Goal: Task Accomplishment & Management: Use online tool/utility

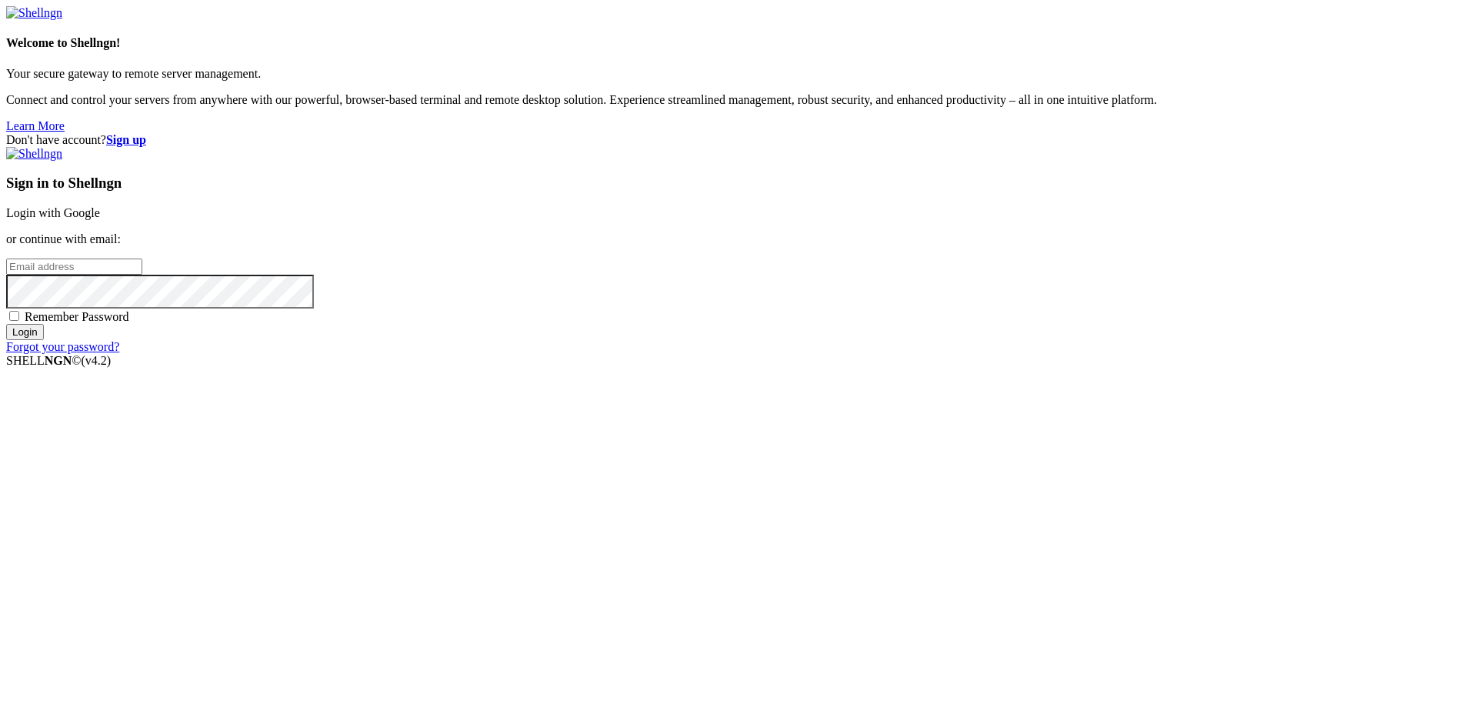
click at [100, 219] on link "Login with Google" at bounding box center [53, 212] width 94 height 13
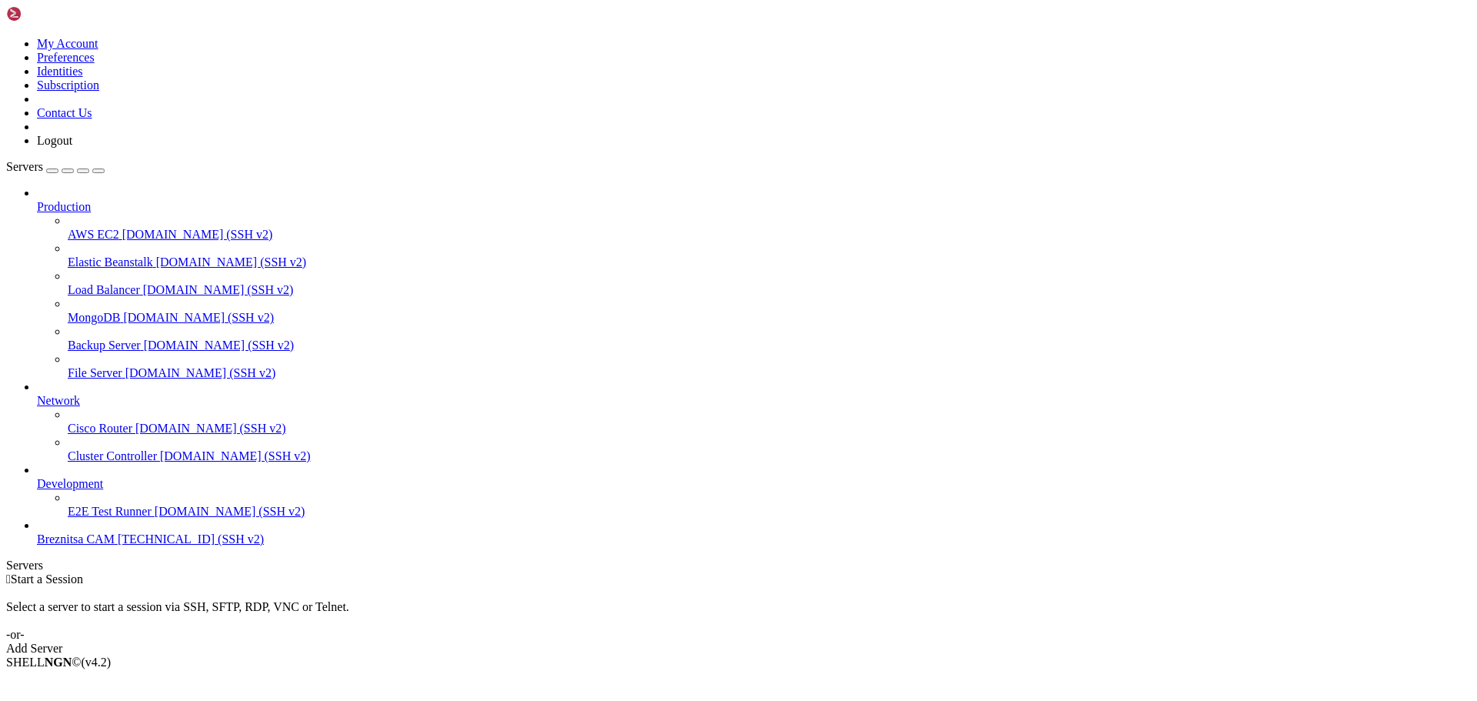
click at [118, 545] on span "[TECHNICAL_ID] (SSH v2)" at bounding box center [191, 538] width 146 height 13
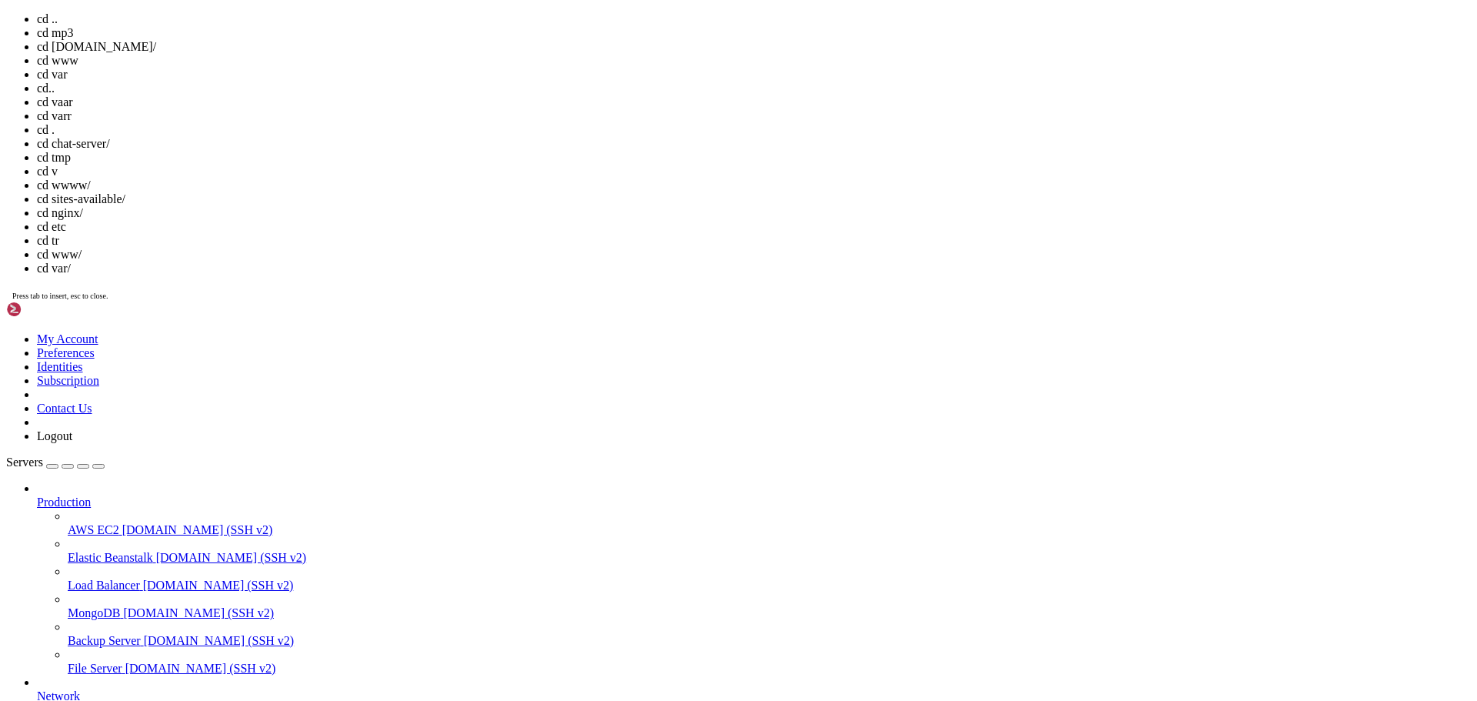
scroll to position [194, 0]
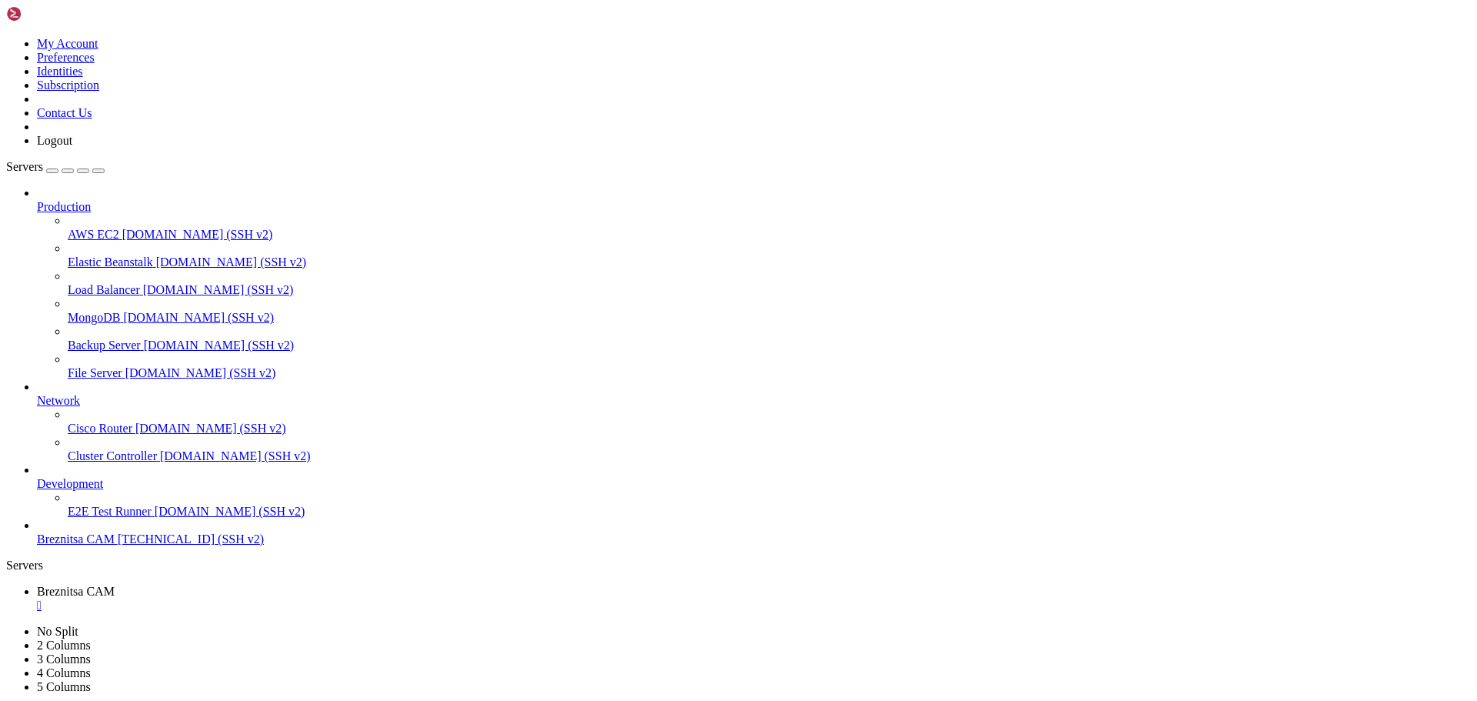
drag, startPoint x: 455, startPoint y: 995, endPoint x: 445, endPoint y: 993, distance: 9.5
drag, startPoint x: 15, startPoint y: 1002, endPoint x: 442, endPoint y: 1012, distance: 427.8
copy div "debian@vps-debian-11-basic-c1-r1-d25-eu-sof-1 : /etc/nginx/sites-available $ ls…"
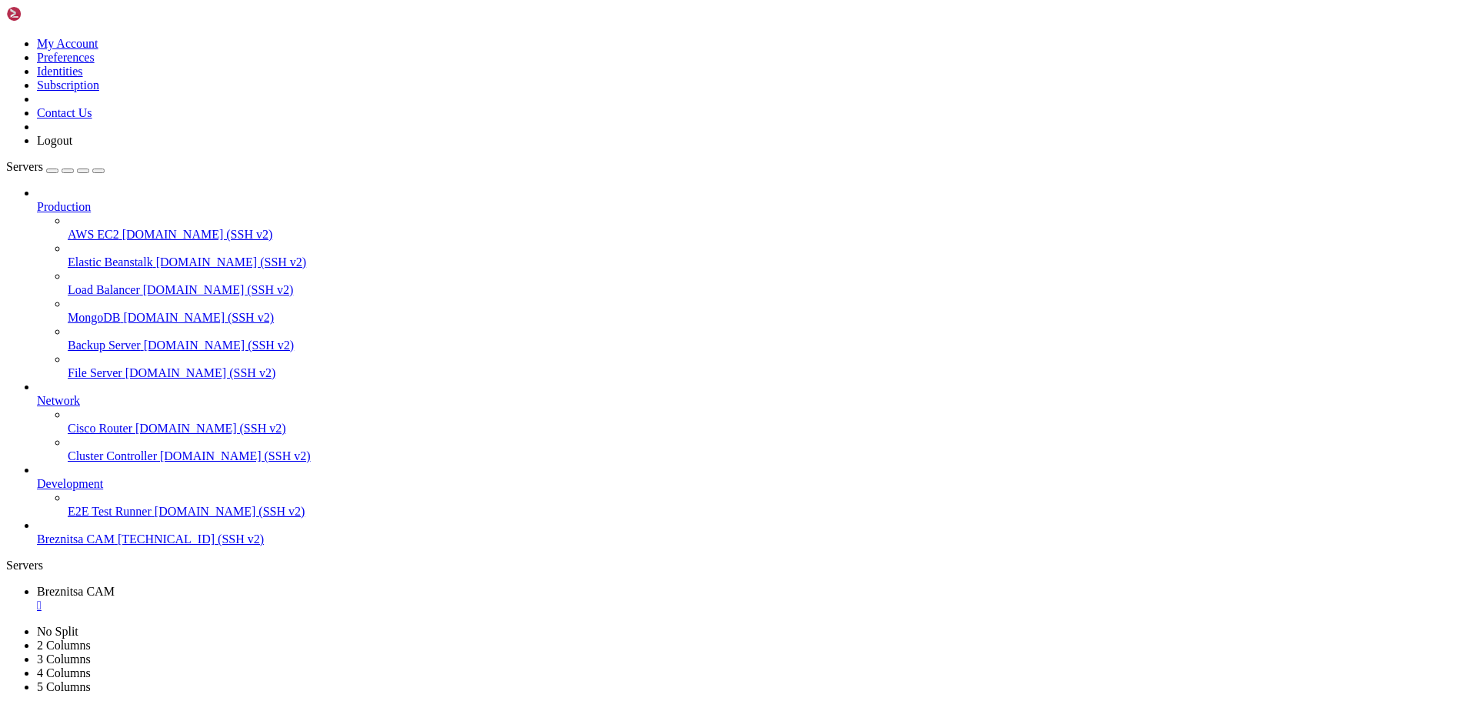
drag, startPoint x: 535, startPoint y: 1032, endPoint x: 508, endPoint y: 1041, distance: 28.5
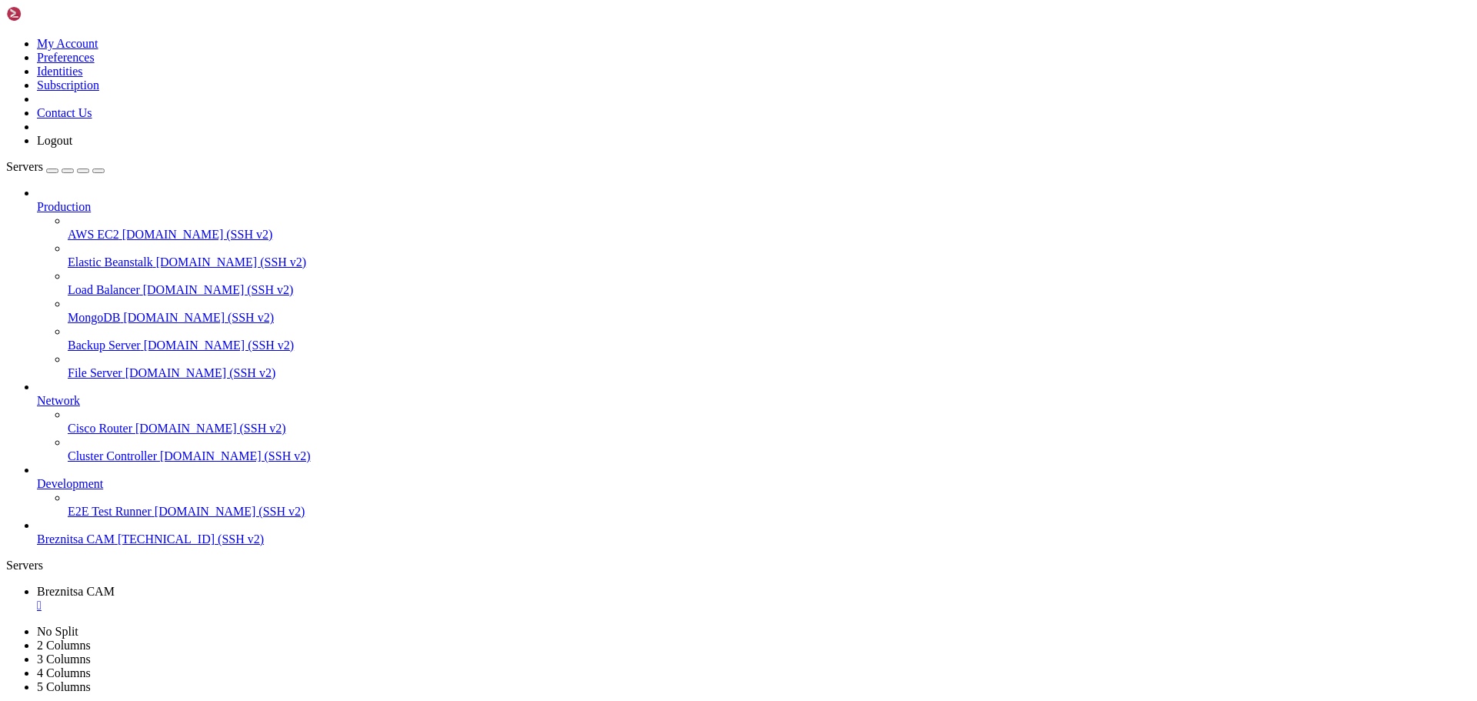
drag, startPoint x: 12, startPoint y: 975, endPoint x: 248, endPoint y: 1438, distance: 520.2
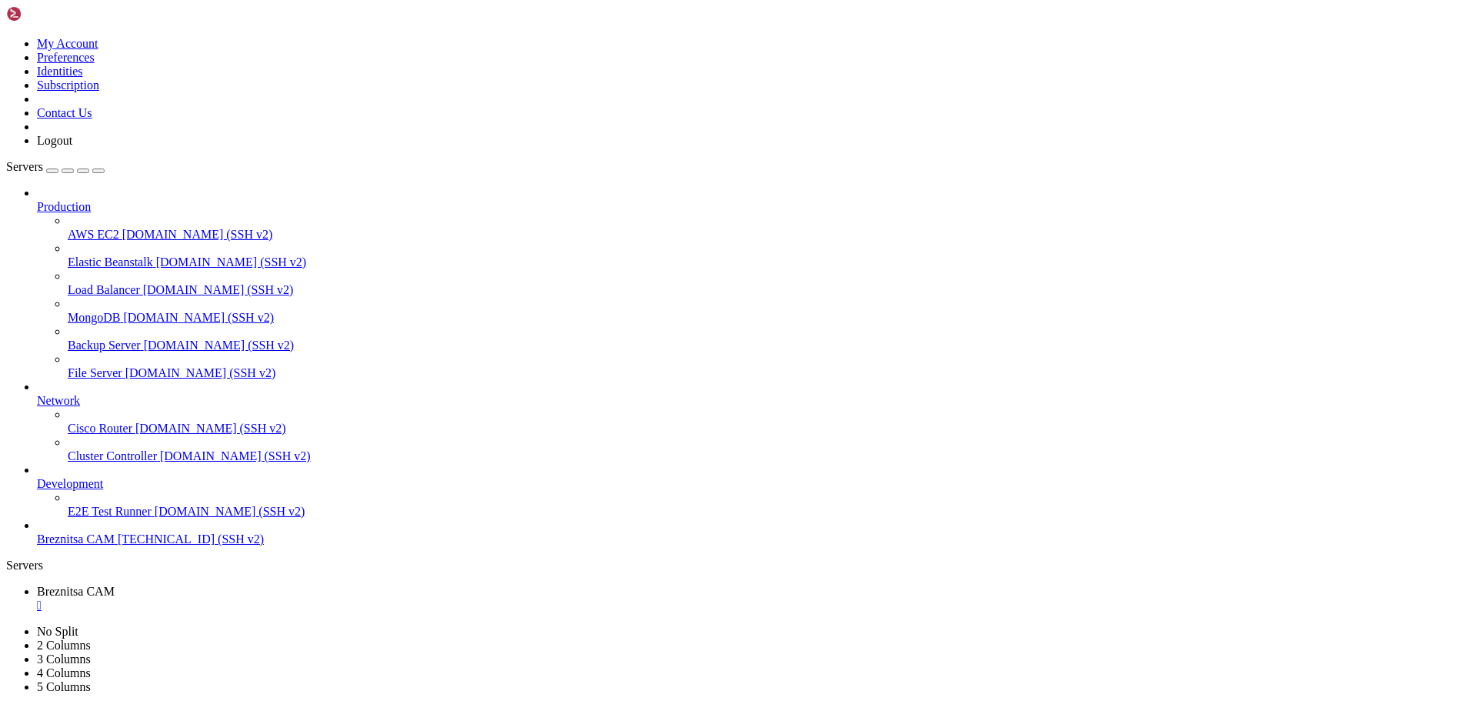
scroll to position [2642, 0]
drag, startPoint x: 13, startPoint y: 1134, endPoint x: 93, endPoint y: 1435, distance: 311.2
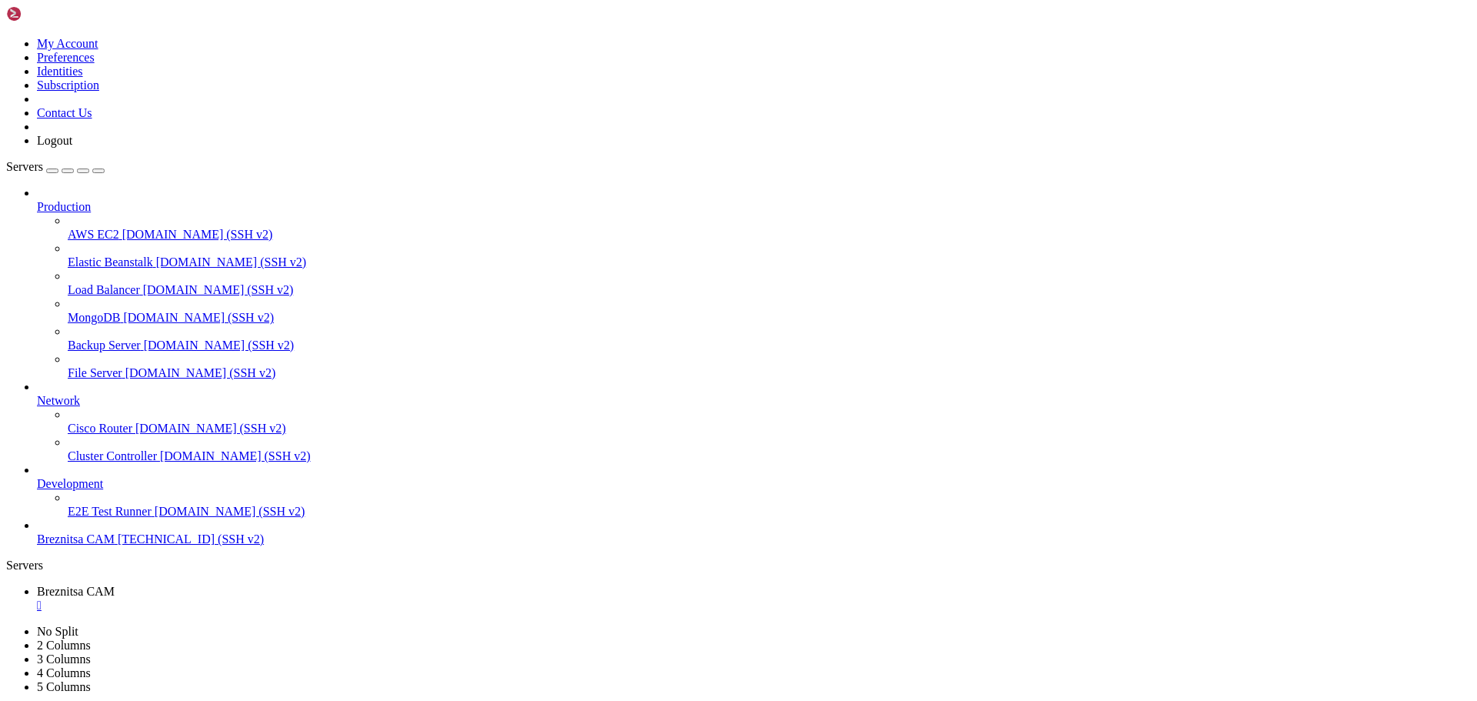
scroll to position [2694, 0]
drag, startPoint x: 527, startPoint y: 1445, endPoint x: 475, endPoint y: 1410, distance: 62.7
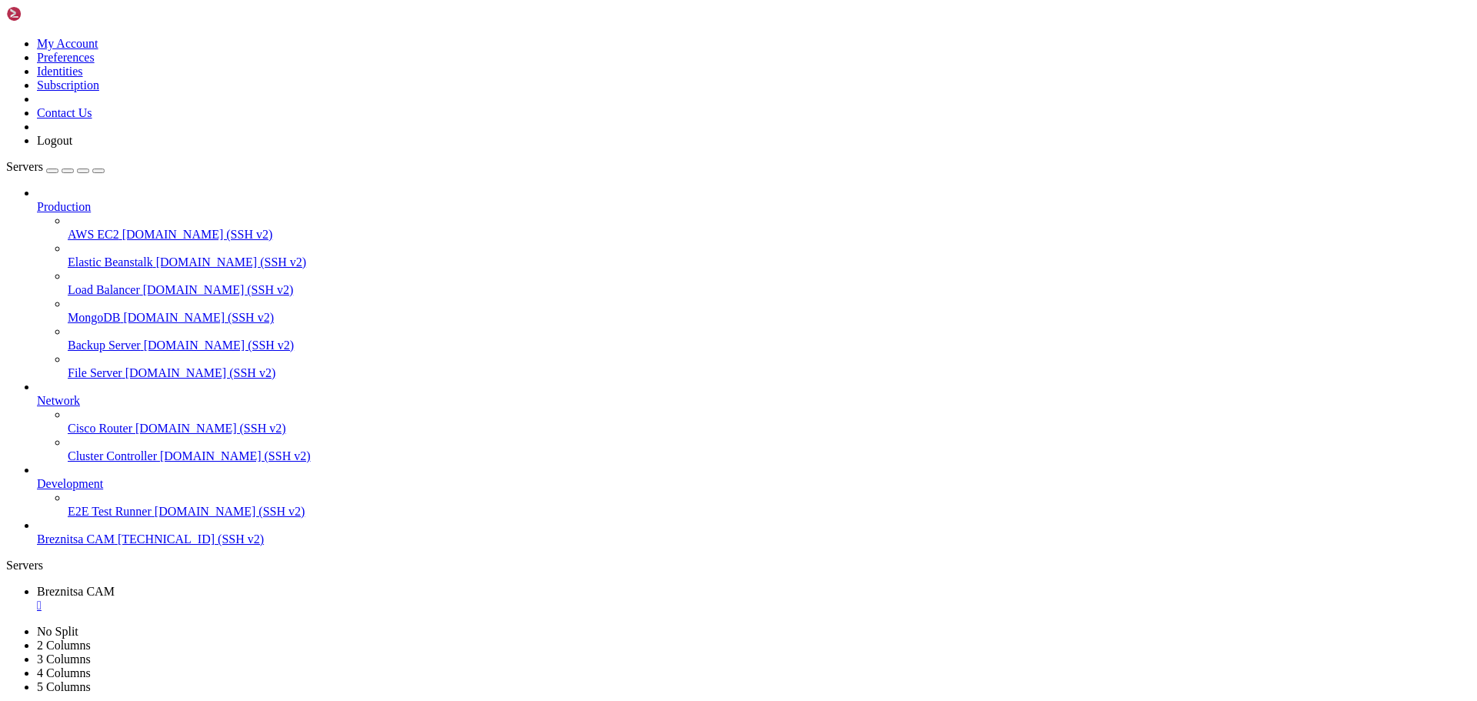
drag, startPoint x: 546, startPoint y: 1440, endPoint x: 523, endPoint y: 1442, distance: 23.1
drag, startPoint x: 14, startPoint y: 997, endPoint x: 512, endPoint y: 1424, distance: 656.3
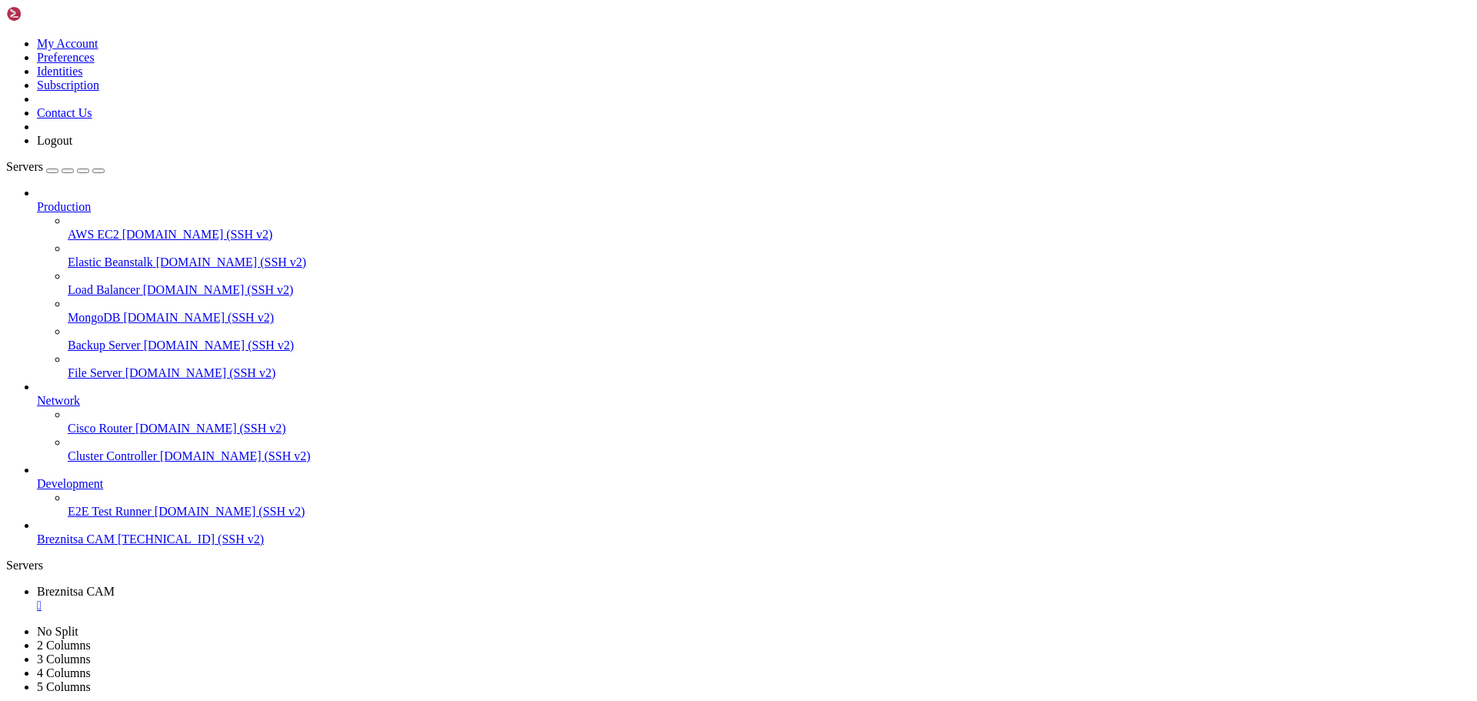
scroll to position [3152, 0]
drag, startPoint x: 581, startPoint y: 1436, endPoint x: 550, endPoint y: 1431, distance: 31.2
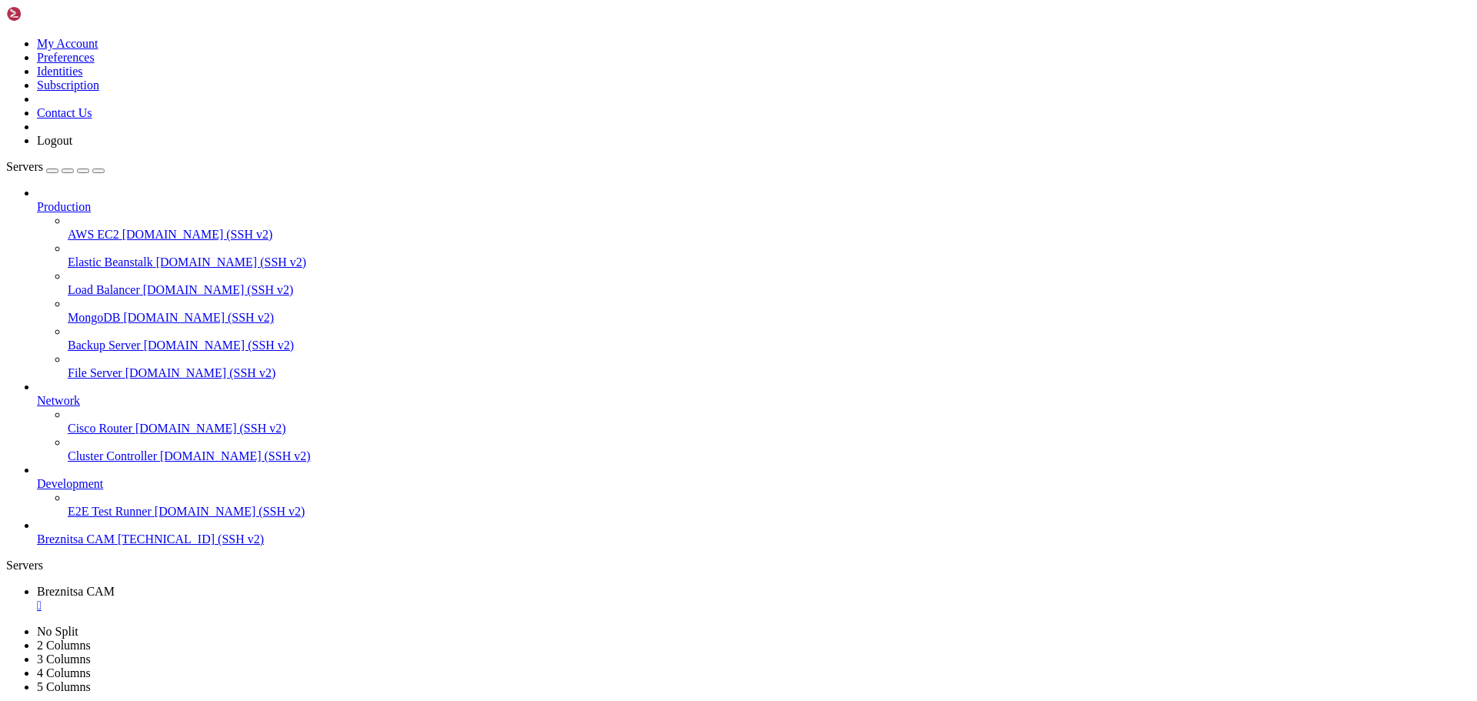
drag, startPoint x: 568, startPoint y: 1439, endPoint x: 424, endPoint y: 1428, distance: 145.1
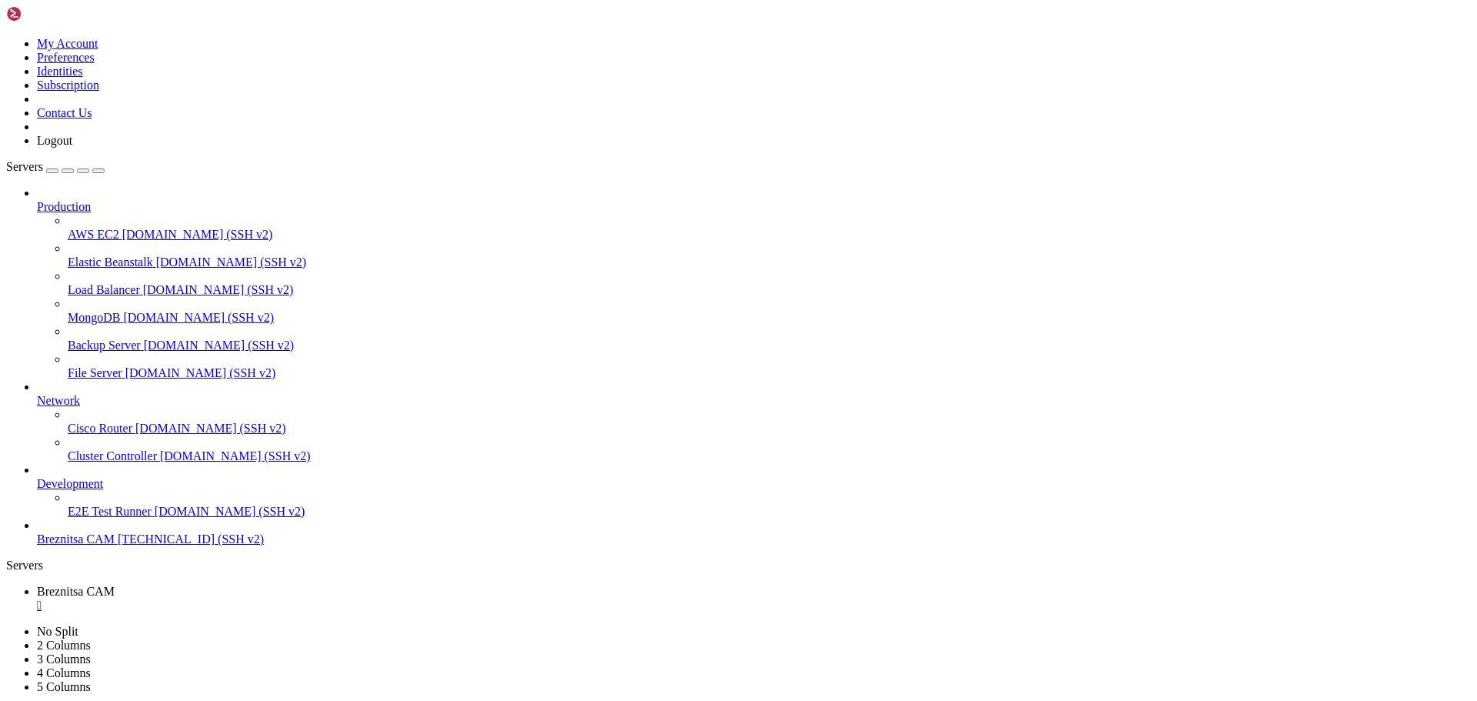
drag, startPoint x: 12, startPoint y: 1031, endPoint x: 414, endPoint y: 1313, distance: 491.5
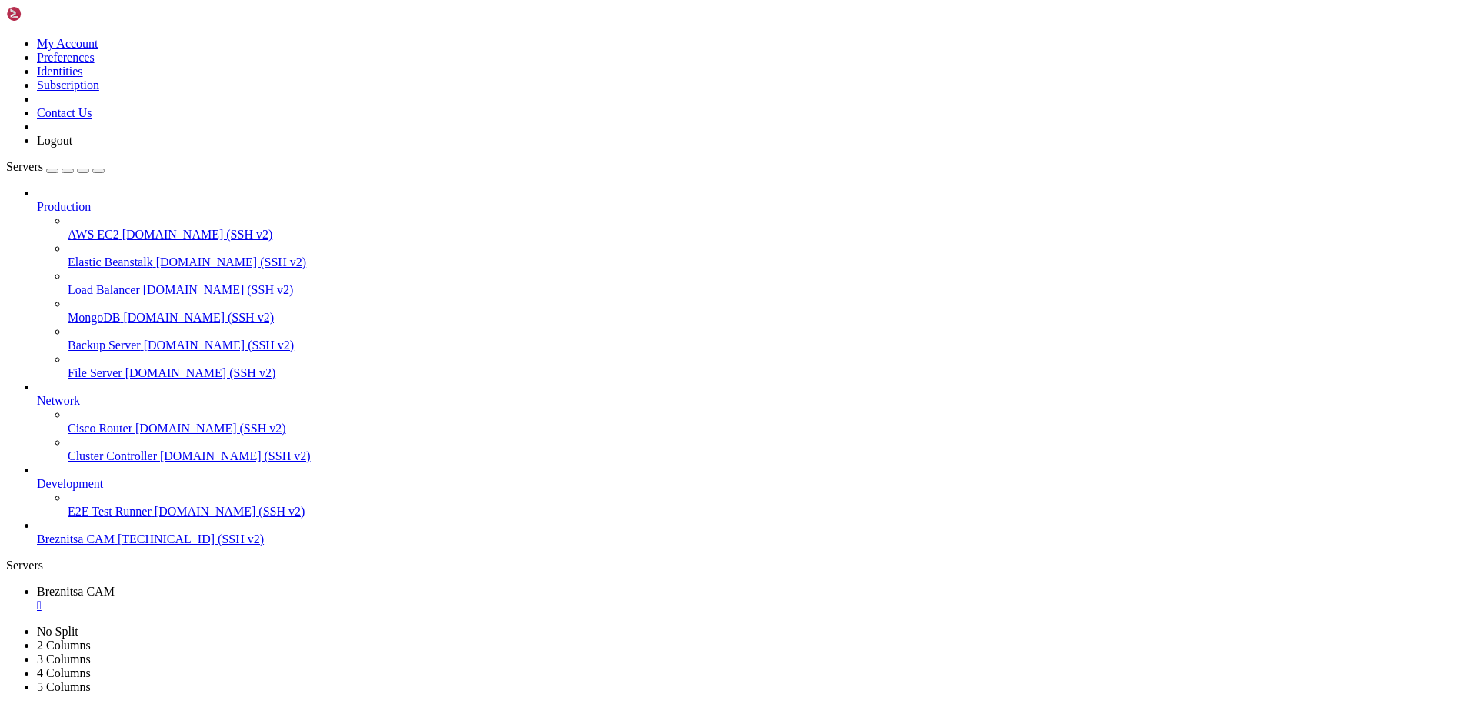
drag, startPoint x: 14, startPoint y: 910, endPoint x: 166, endPoint y: 1011, distance: 182.6
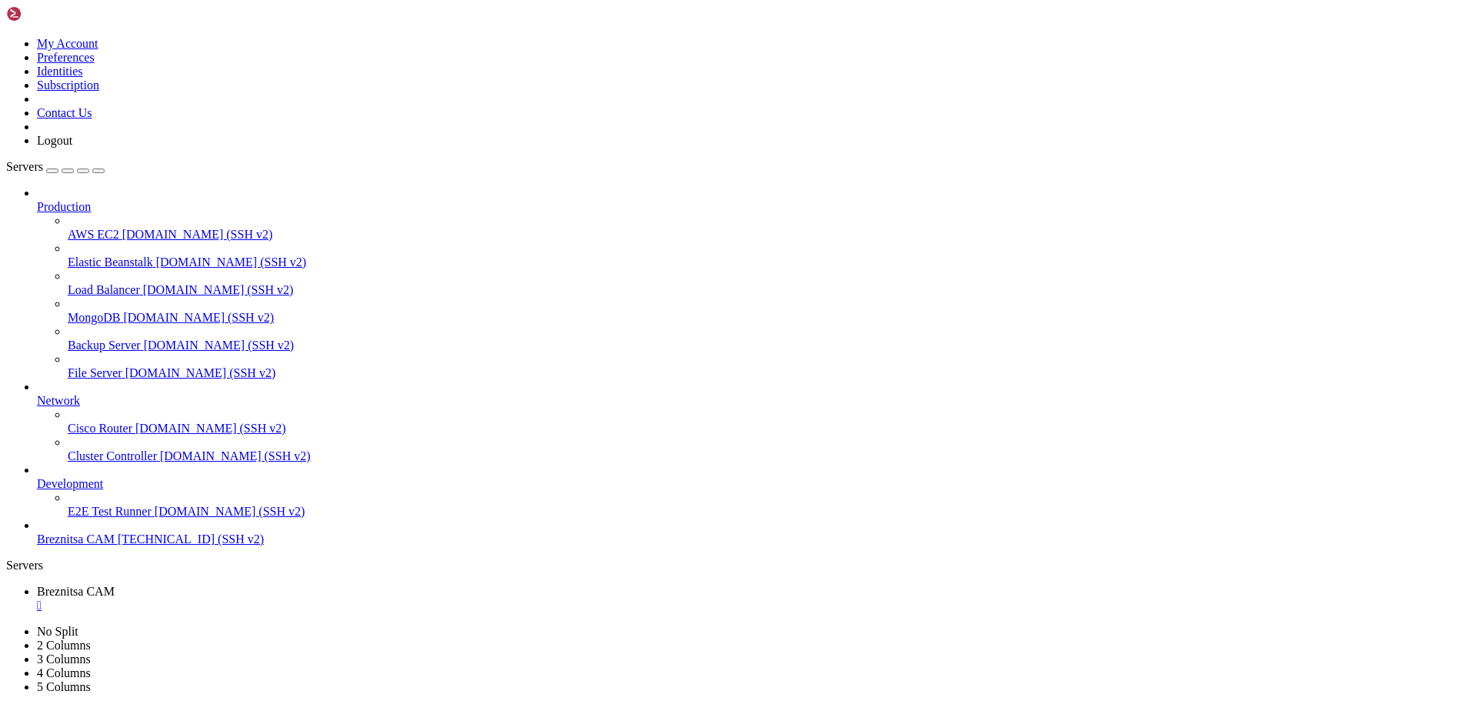
drag, startPoint x: 15, startPoint y: 895, endPoint x: 258, endPoint y: 1256, distance: 435.7
drag, startPoint x: 12, startPoint y: 898, endPoint x: 18, endPoint y: 1448, distance: 550.0
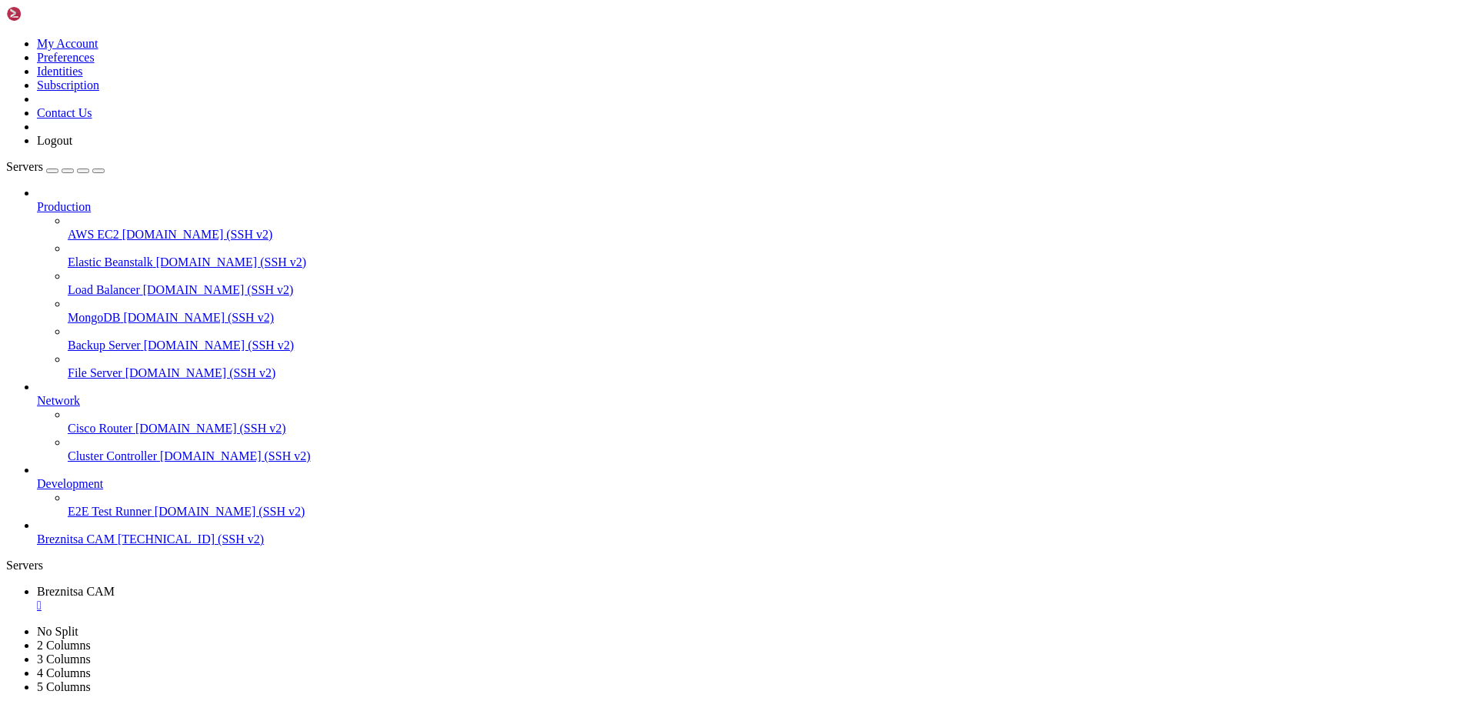
copy div "debian@vps-debian-11-basic-c1-r1-d25-eu-sof-1 : /etc/nginx/sites-available $ ca…"
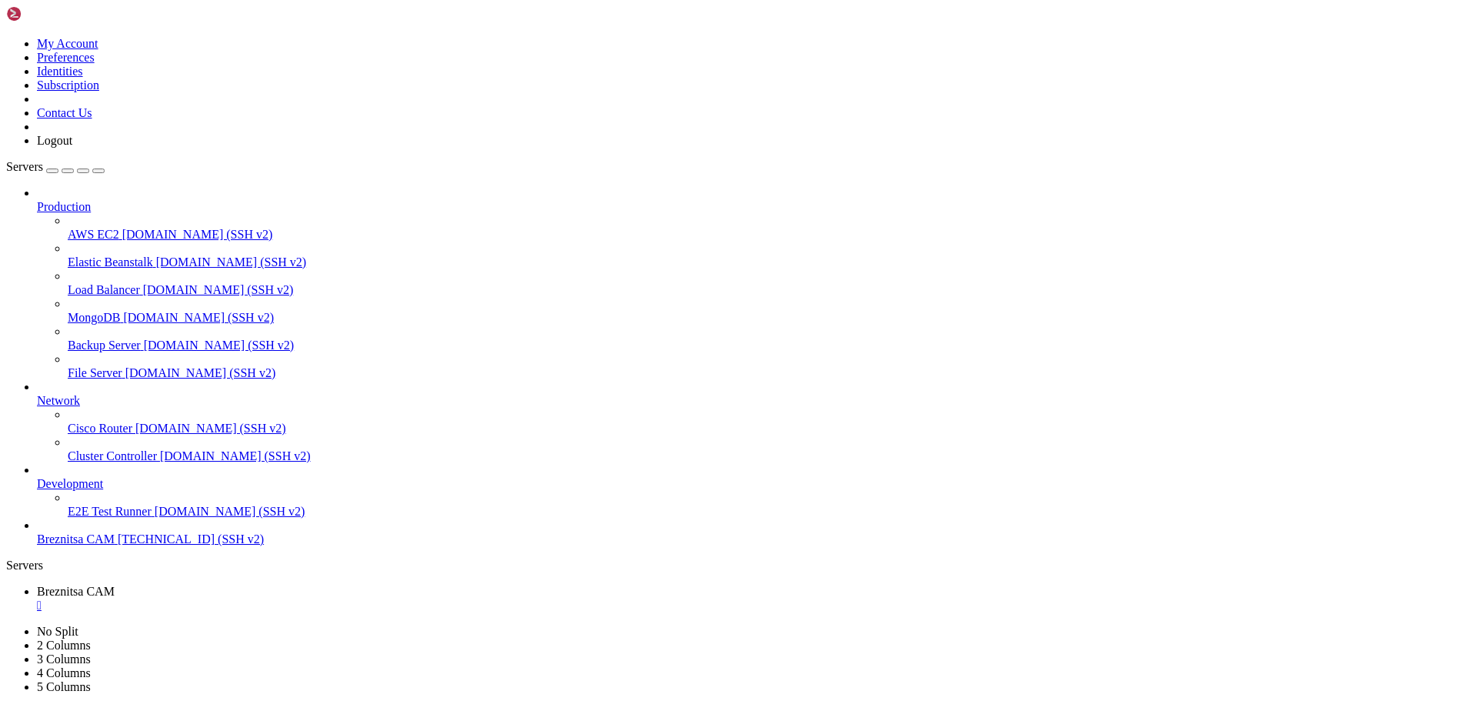
drag, startPoint x: 565, startPoint y: 1442, endPoint x: 515, endPoint y: 1442, distance: 50.8
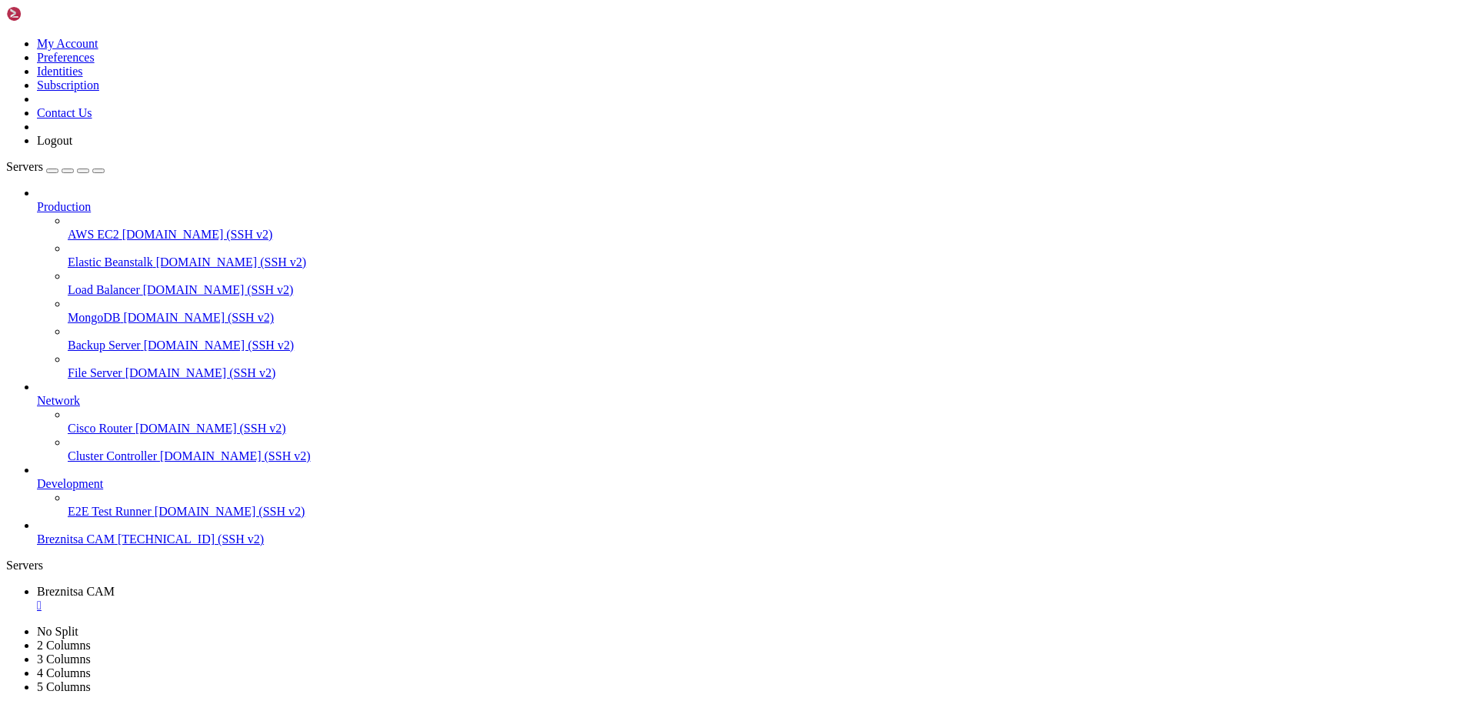
drag, startPoint x: 600, startPoint y: 1442, endPoint x: 549, endPoint y: 1435, distance: 51.3
drag, startPoint x: 593, startPoint y: 1440, endPoint x: 546, endPoint y: 1438, distance: 46.9
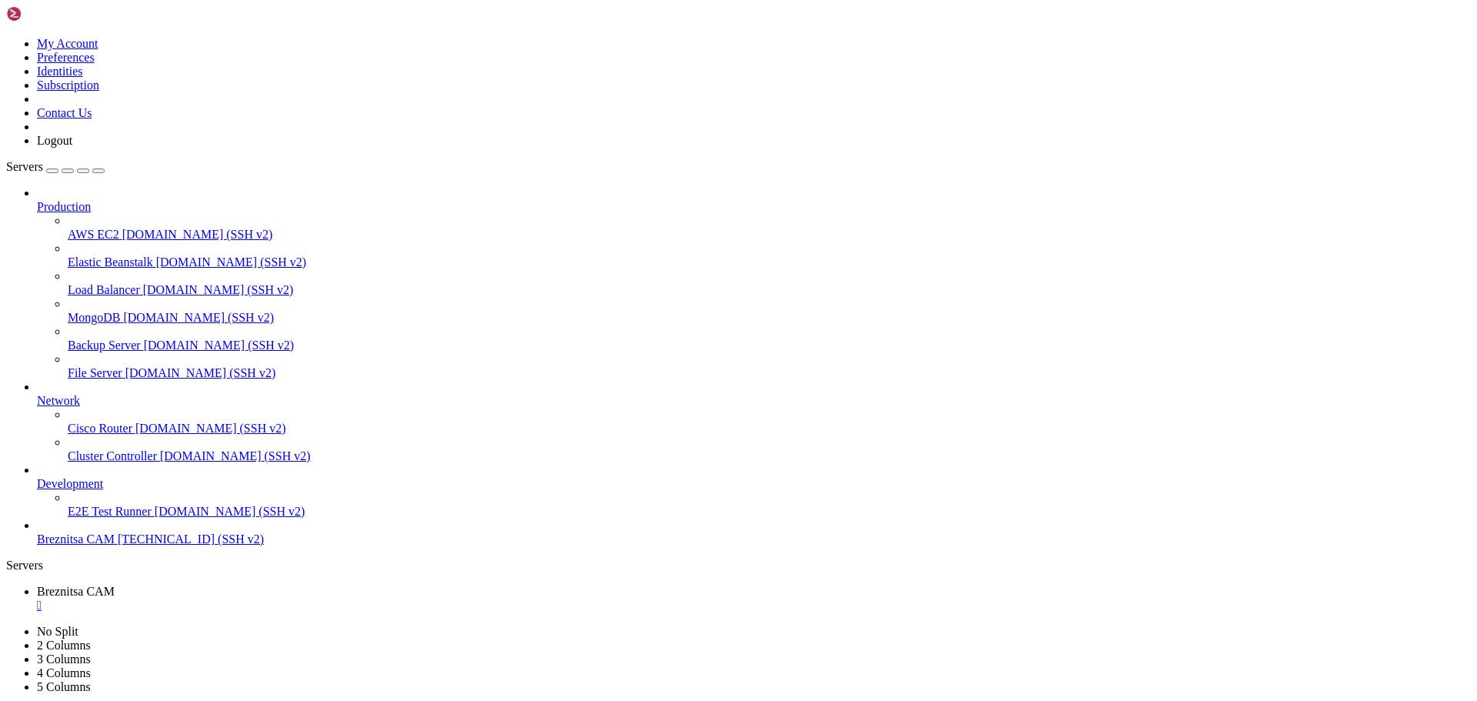
drag, startPoint x: 14, startPoint y: 1406, endPoint x: 605, endPoint y: 1429, distance: 591.2
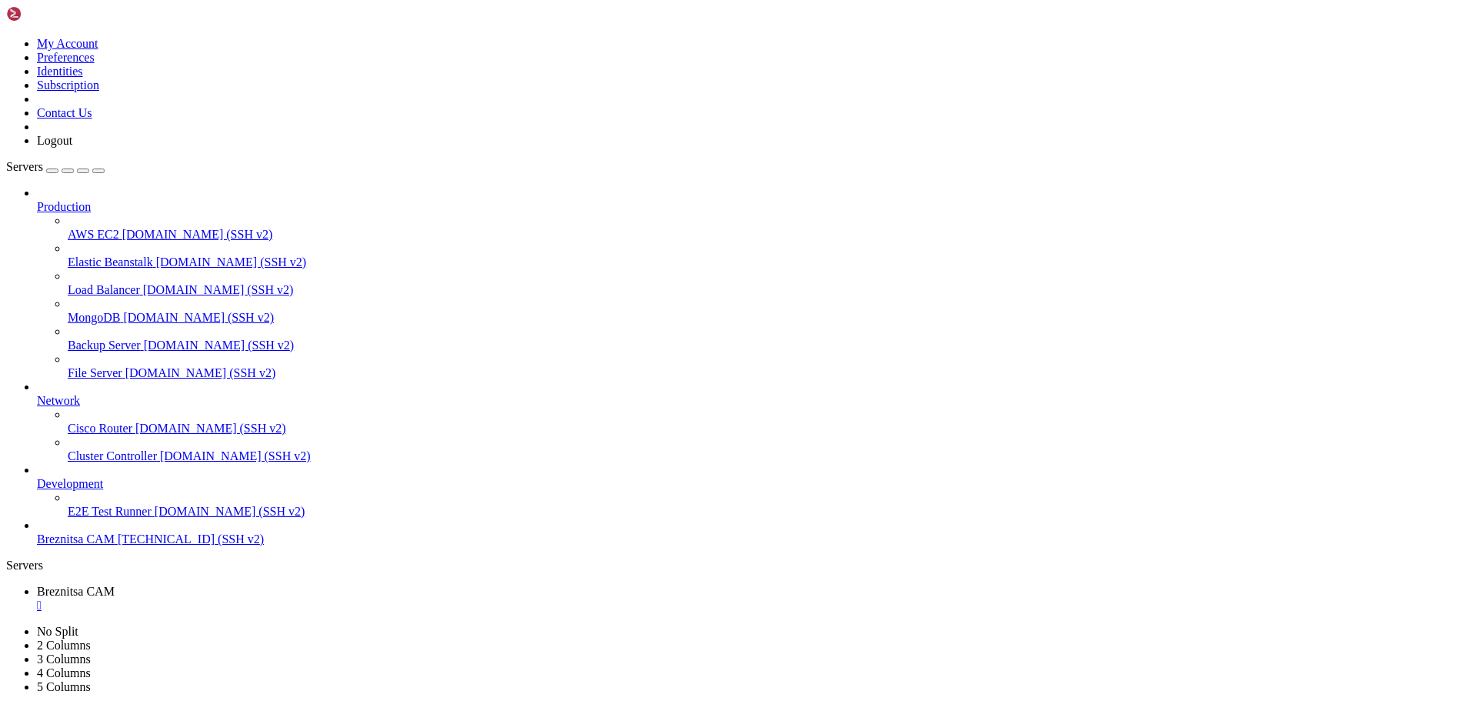
drag, startPoint x: 583, startPoint y: 1447, endPoint x: 526, endPoint y: 1438, distance: 57.5
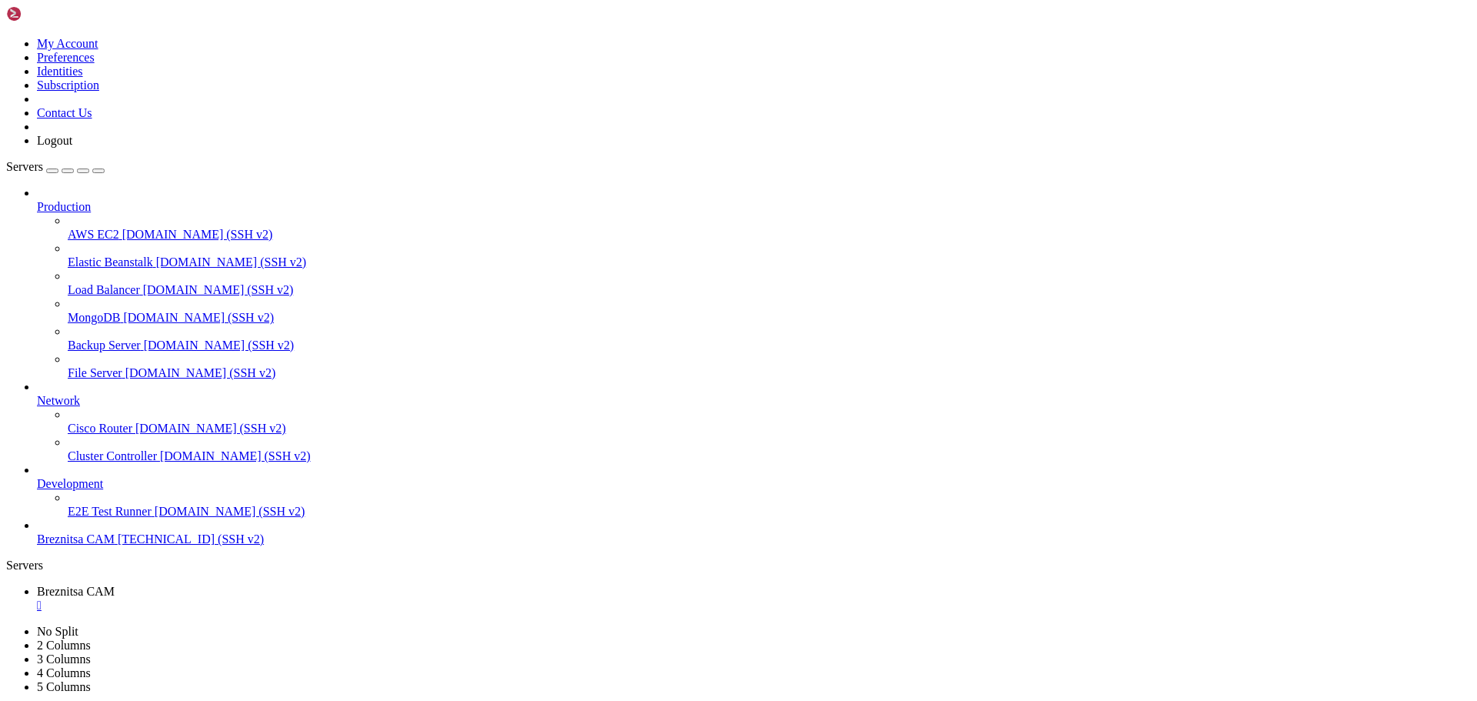
drag, startPoint x: 581, startPoint y: 1452, endPoint x: 505, endPoint y: 1449, distance: 76.2
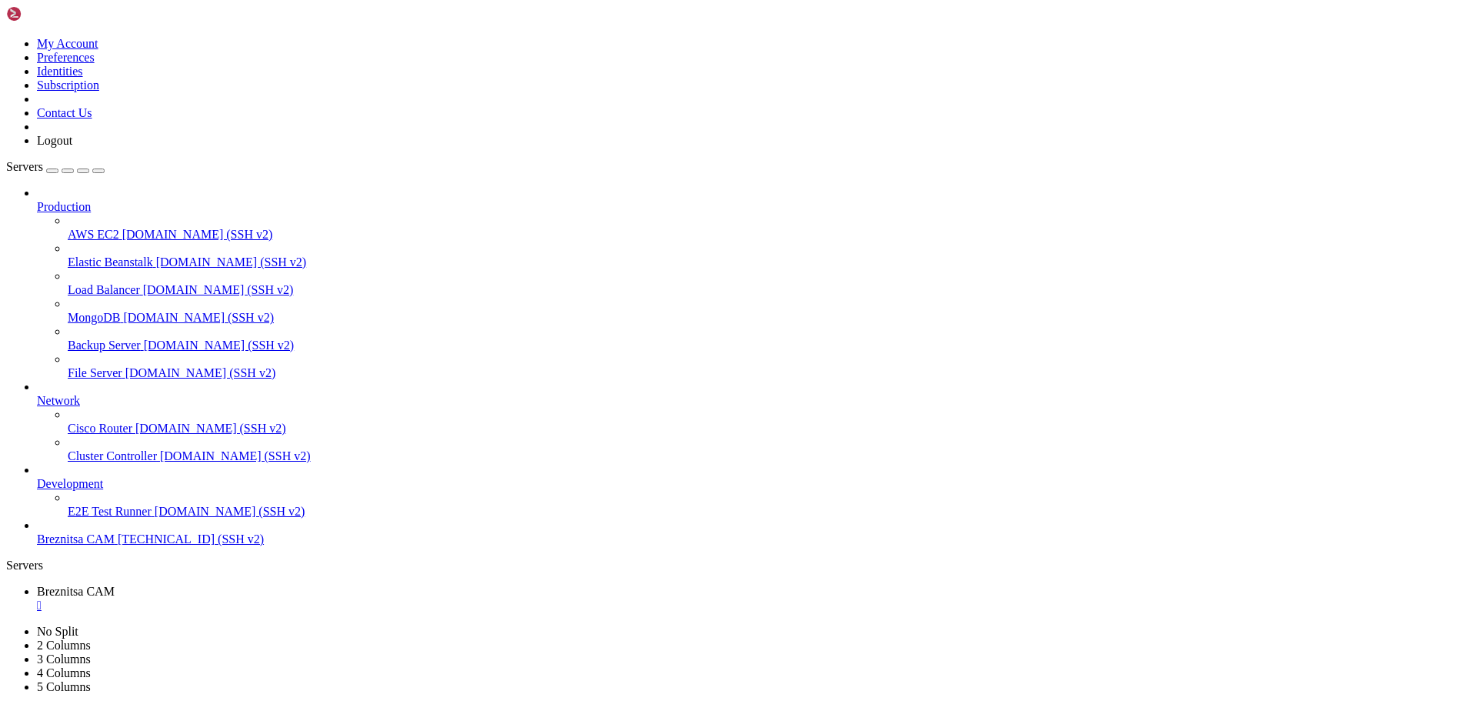
drag, startPoint x: 522, startPoint y: 1439, endPoint x: 508, endPoint y: 1438, distance: 13.2
drag, startPoint x: 12, startPoint y: 1366, endPoint x: 452, endPoint y: 1430, distance: 444.6
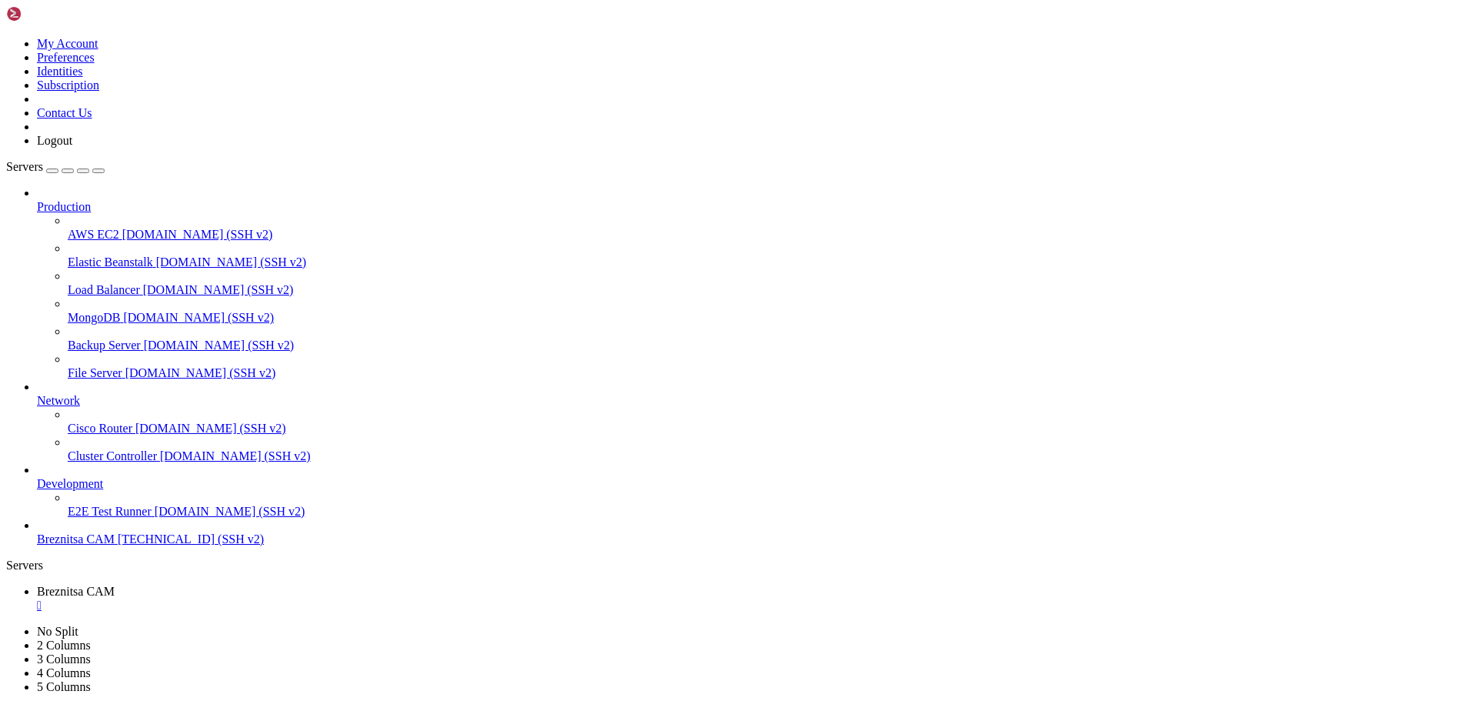
drag, startPoint x: 10, startPoint y: 1330, endPoint x: 68, endPoint y: 1333, distance: 58.5
drag, startPoint x: 12, startPoint y: 1290, endPoint x: 597, endPoint y: 1435, distance: 602.3
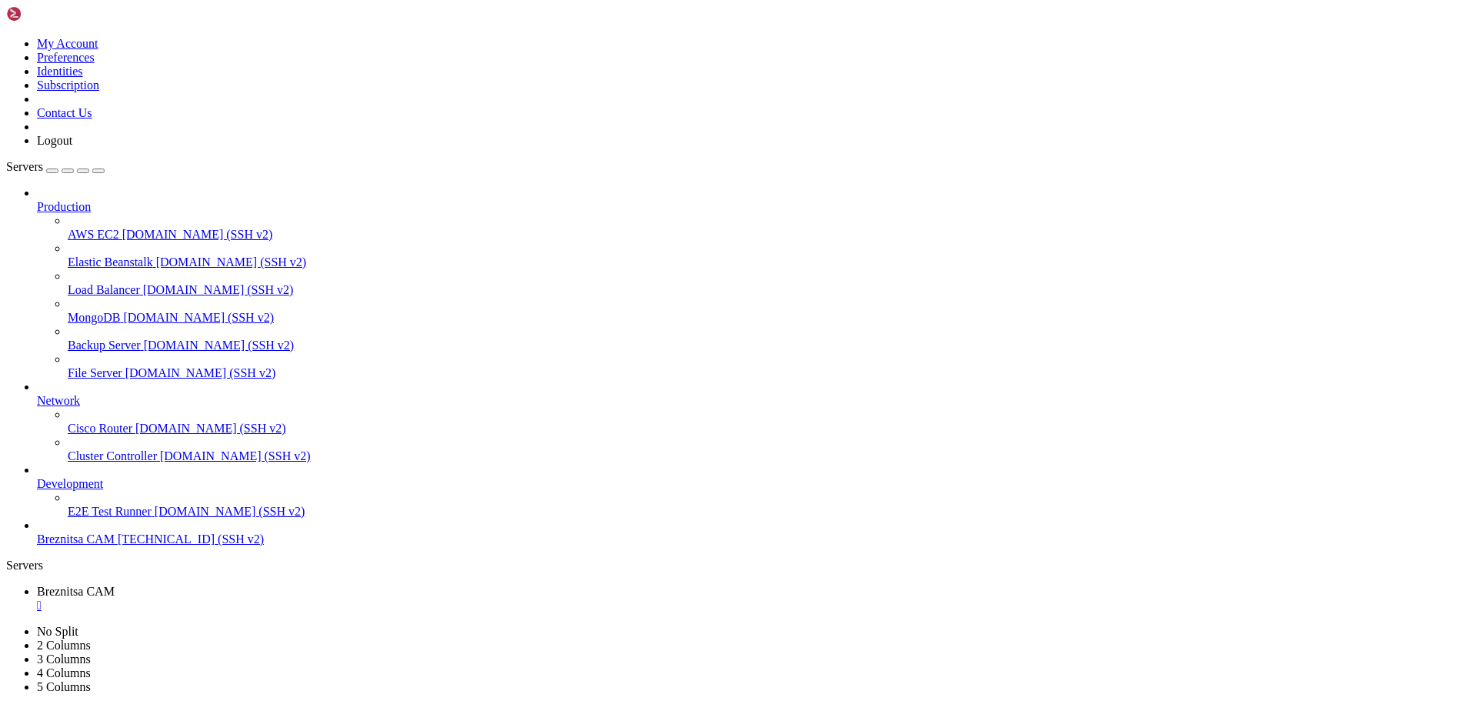
drag, startPoint x: 238, startPoint y: 1333, endPoint x: 225, endPoint y: 1333, distance: 13.1
drag, startPoint x: 788, startPoint y: 1540, endPoint x: 598, endPoint y: 1454, distance: 208.6
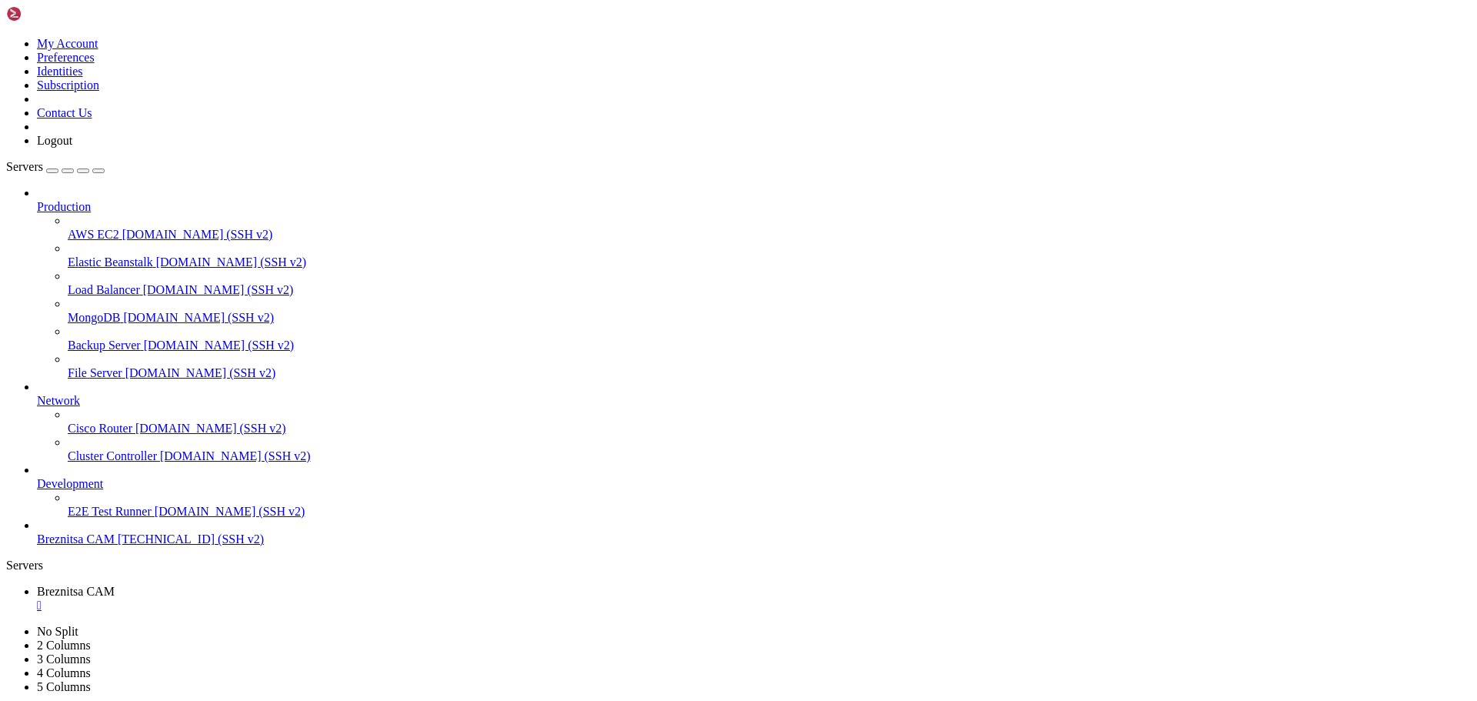
drag, startPoint x: 548, startPoint y: 1445, endPoint x: 518, endPoint y: 1441, distance: 30.2
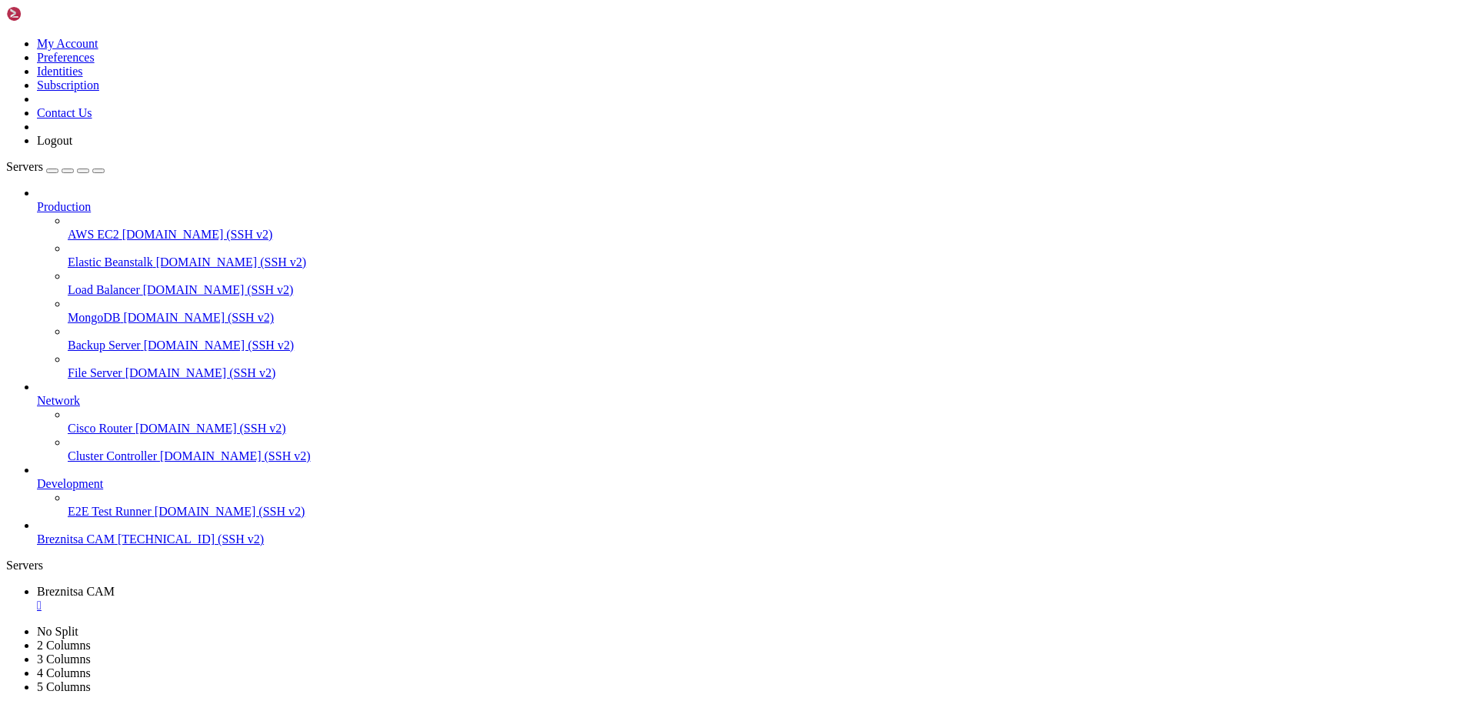
drag, startPoint x: 552, startPoint y: 1435, endPoint x: 528, endPoint y: 1425, distance: 25.9
drag, startPoint x: 580, startPoint y: 1437, endPoint x: 538, endPoint y: 1435, distance: 41.6
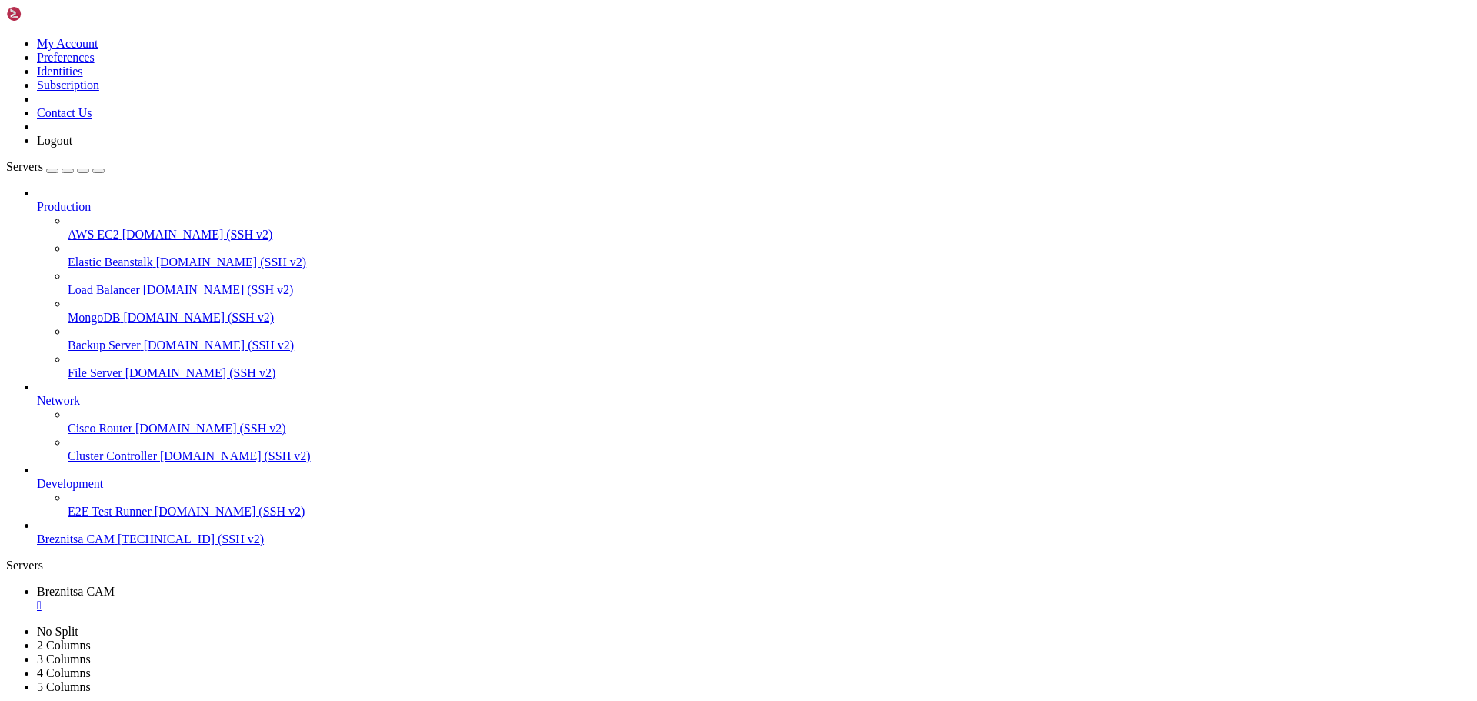
drag, startPoint x: 680, startPoint y: 1438, endPoint x: 582, endPoint y: 1430, distance: 98.8
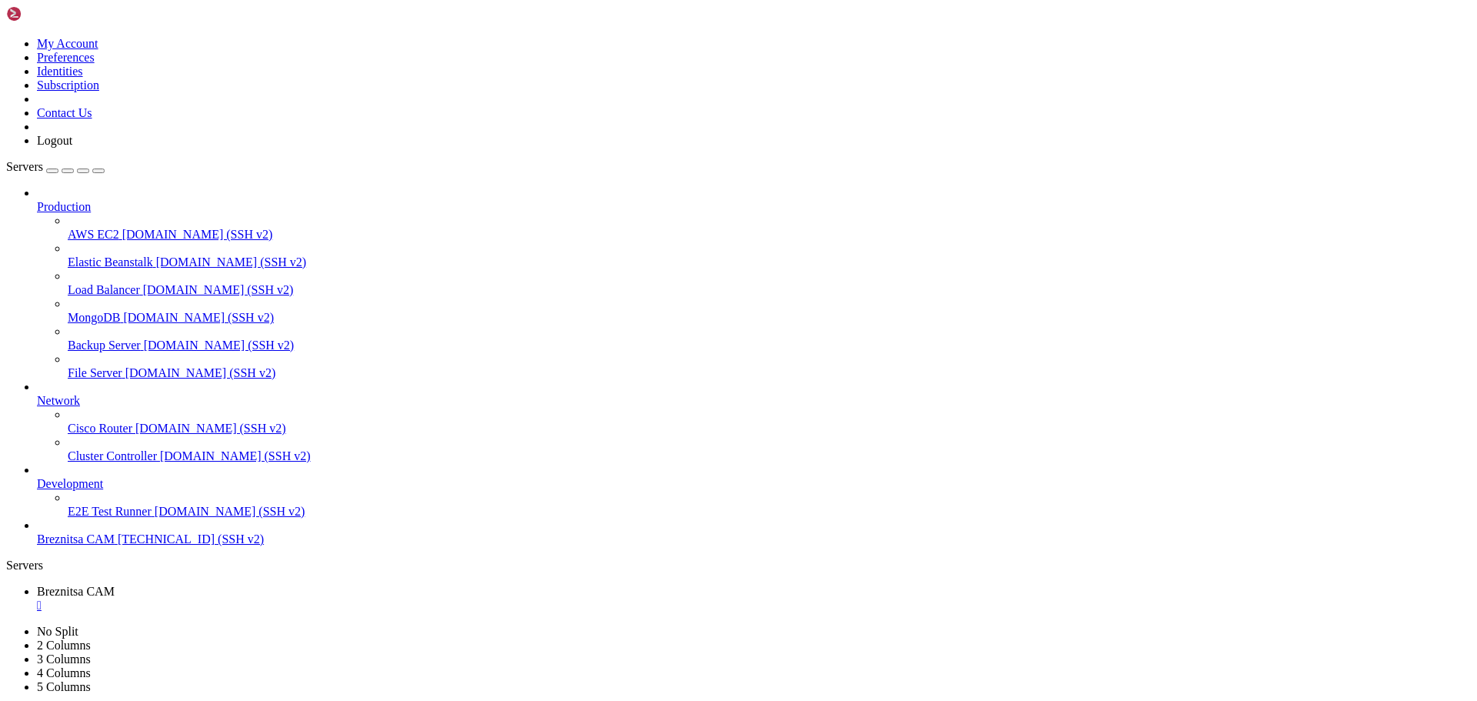
drag, startPoint x: 561, startPoint y: 1444, endPoint x: 541, endPoint y: 1444, distance: 20.0
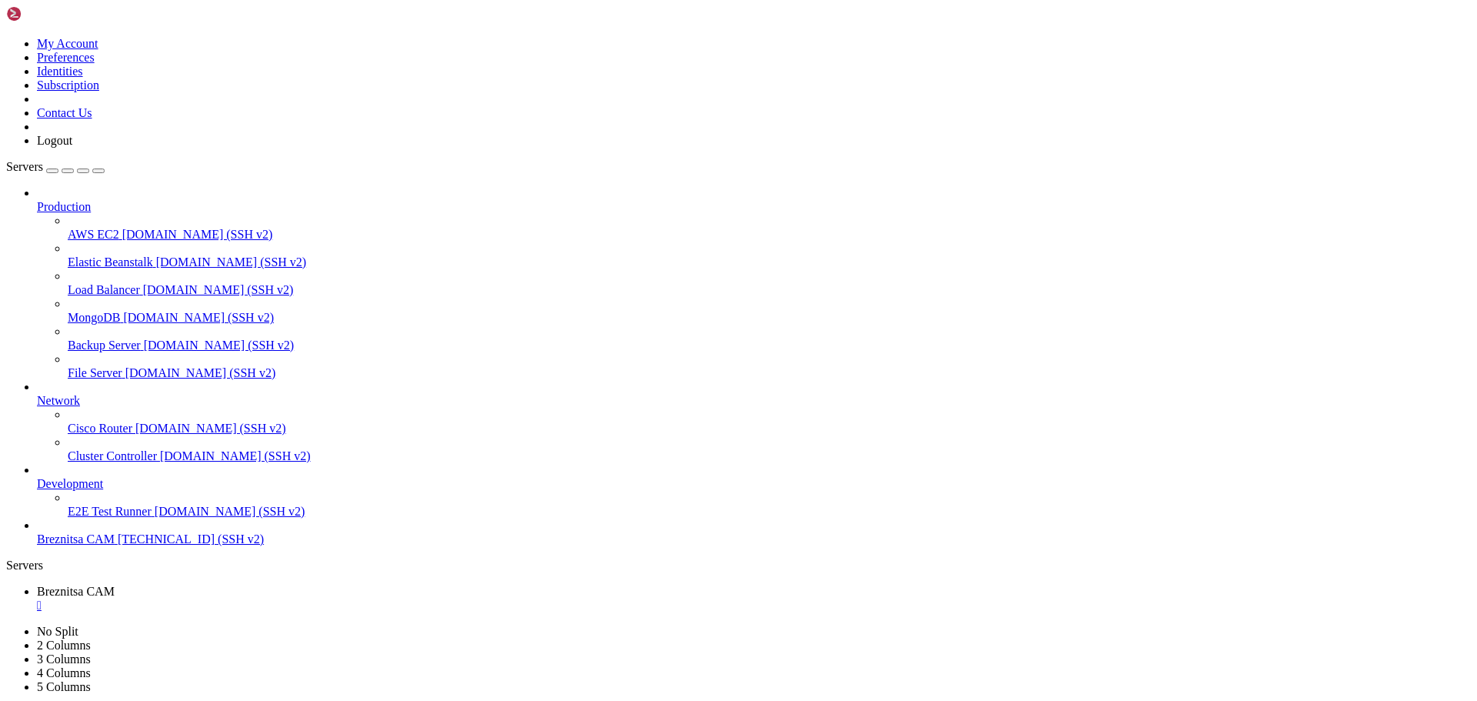
scroll to position [6839, 0]
drag, startPoint x: 575, startPoint y: 1437, endPoint x: 535, endPoint y: 1437, distance: 40.0
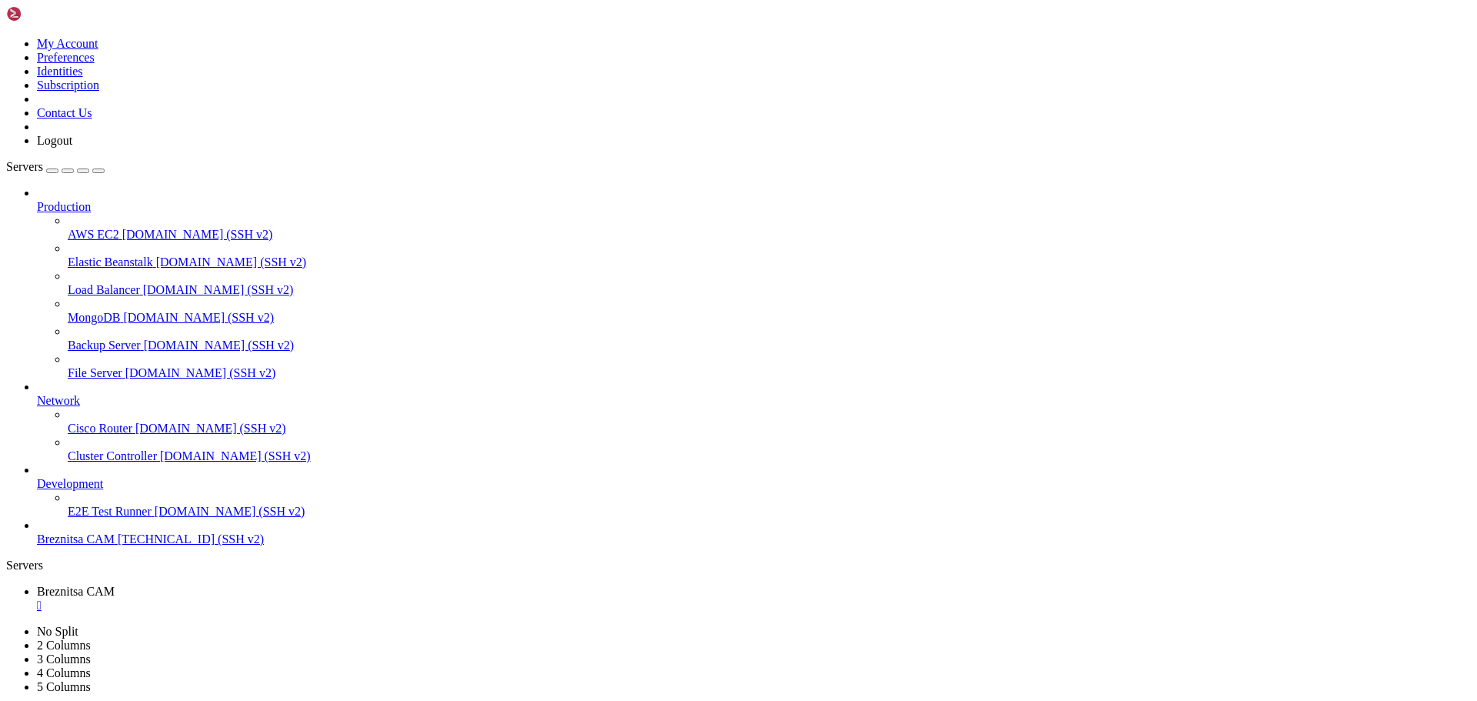
drag, startPoint x: 8, startPoint y: 1029, endPoint x: 171, endPoint y: 1069, distance: 167.9
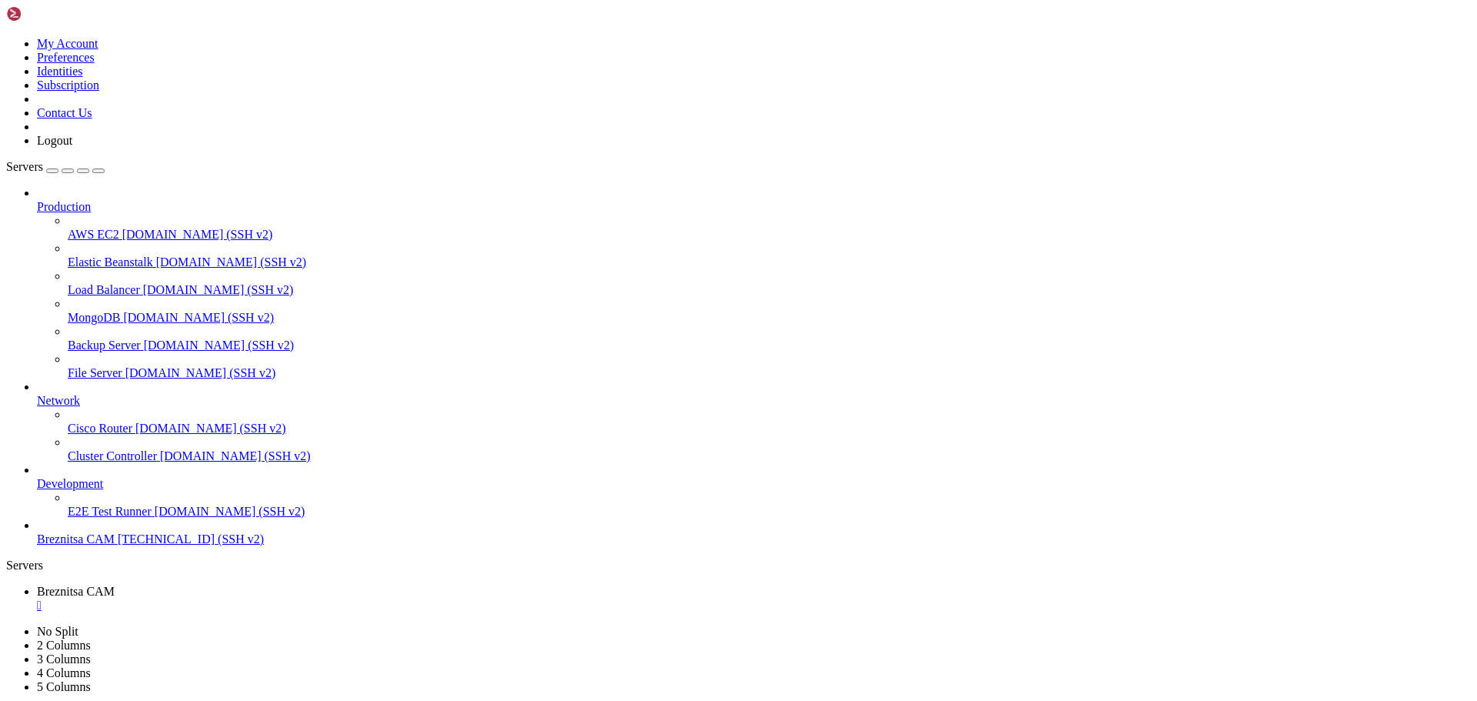
drag, startPoint x: 14, startPoint y: 1026, endPoint x: 606, endPoint y: 1437, distance: 720.8
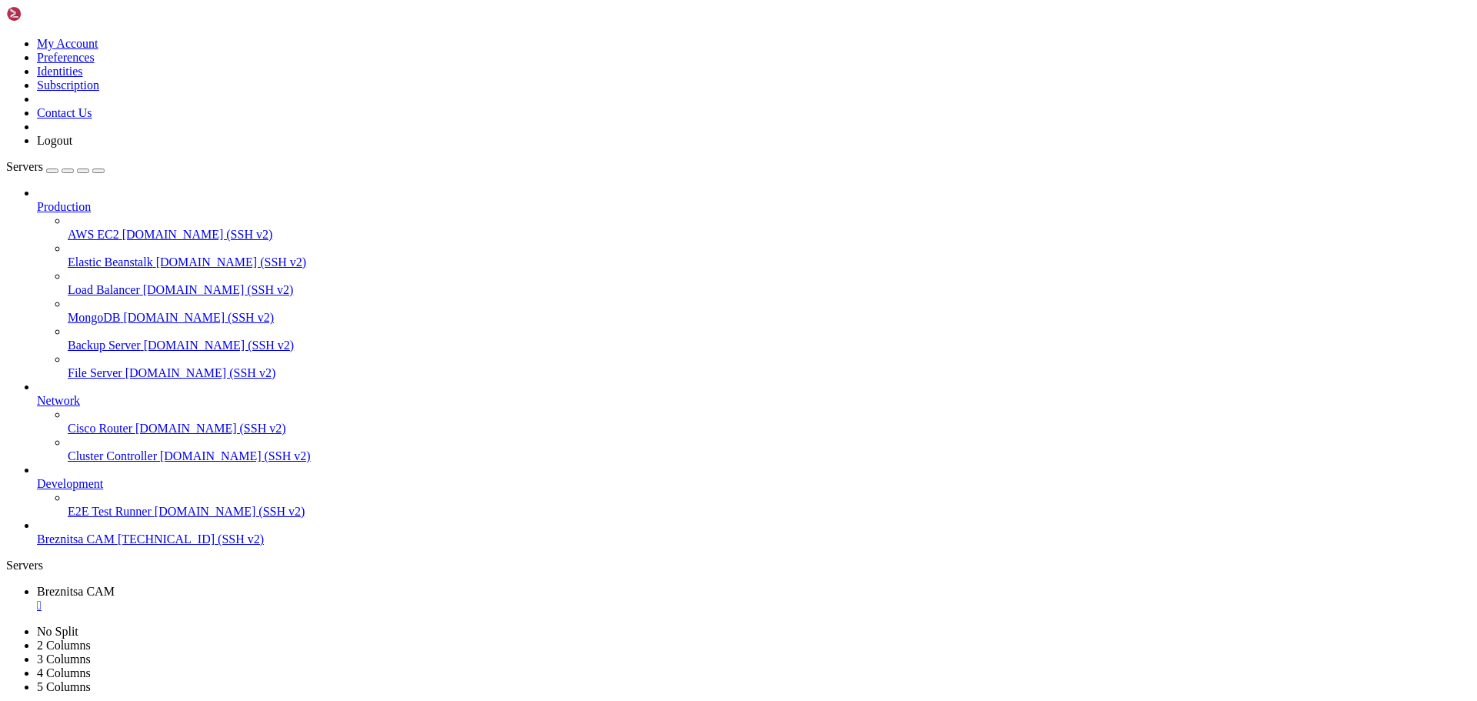
drag, startPoint x: 577, startPoint y: 1440, endPoint x: 522, endPoint y: 1434, distance: 55.0
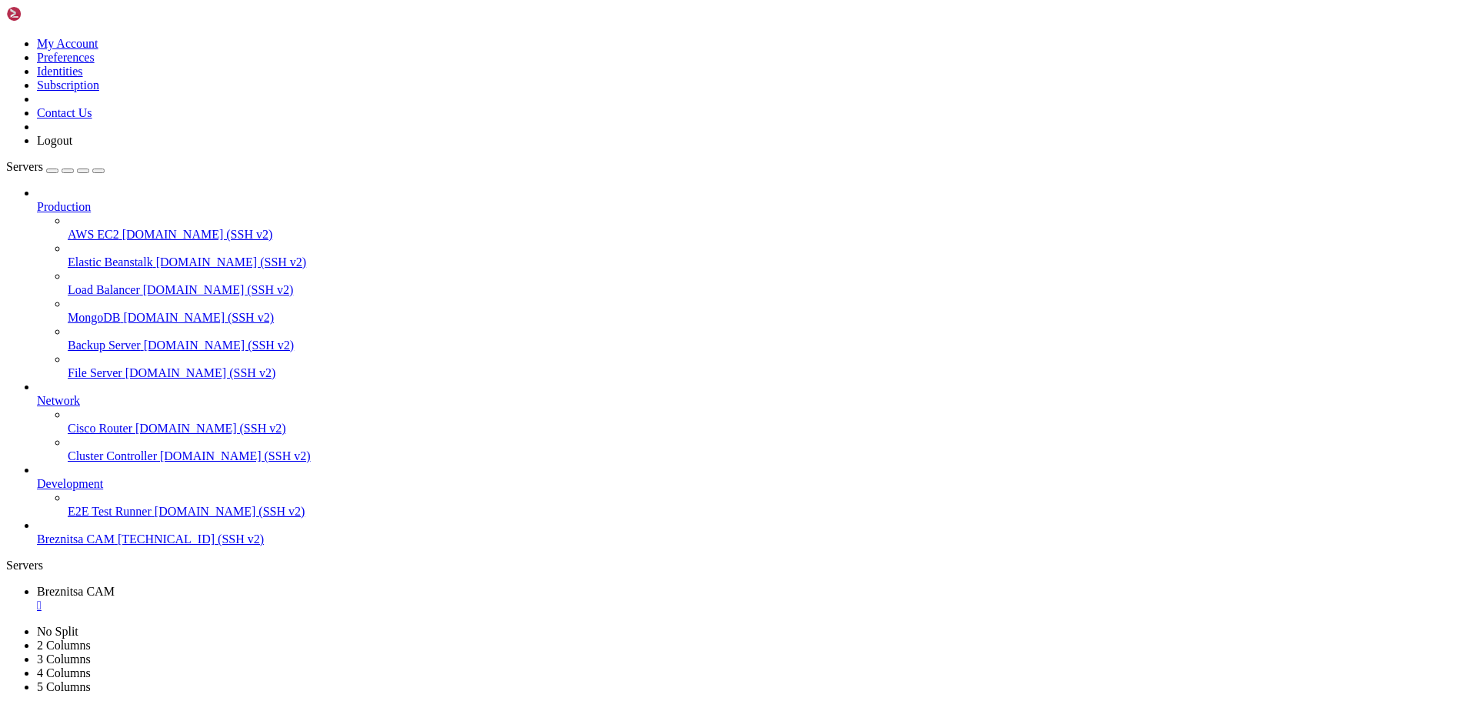
drag, startPoint x: 542, startPoint y: 1423, endPoint x: 505, endPoint y: 1422, distance: 36.2
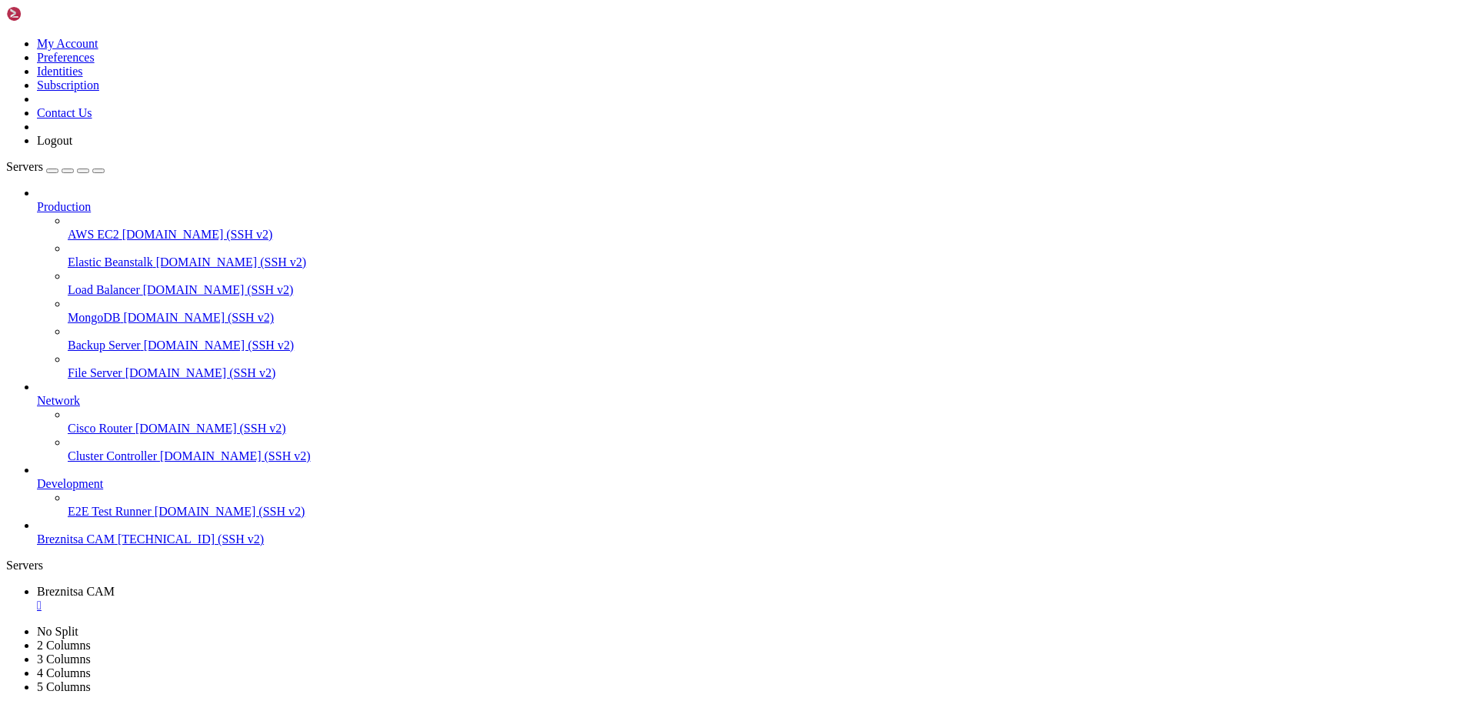
scroll to position [8127, 0]
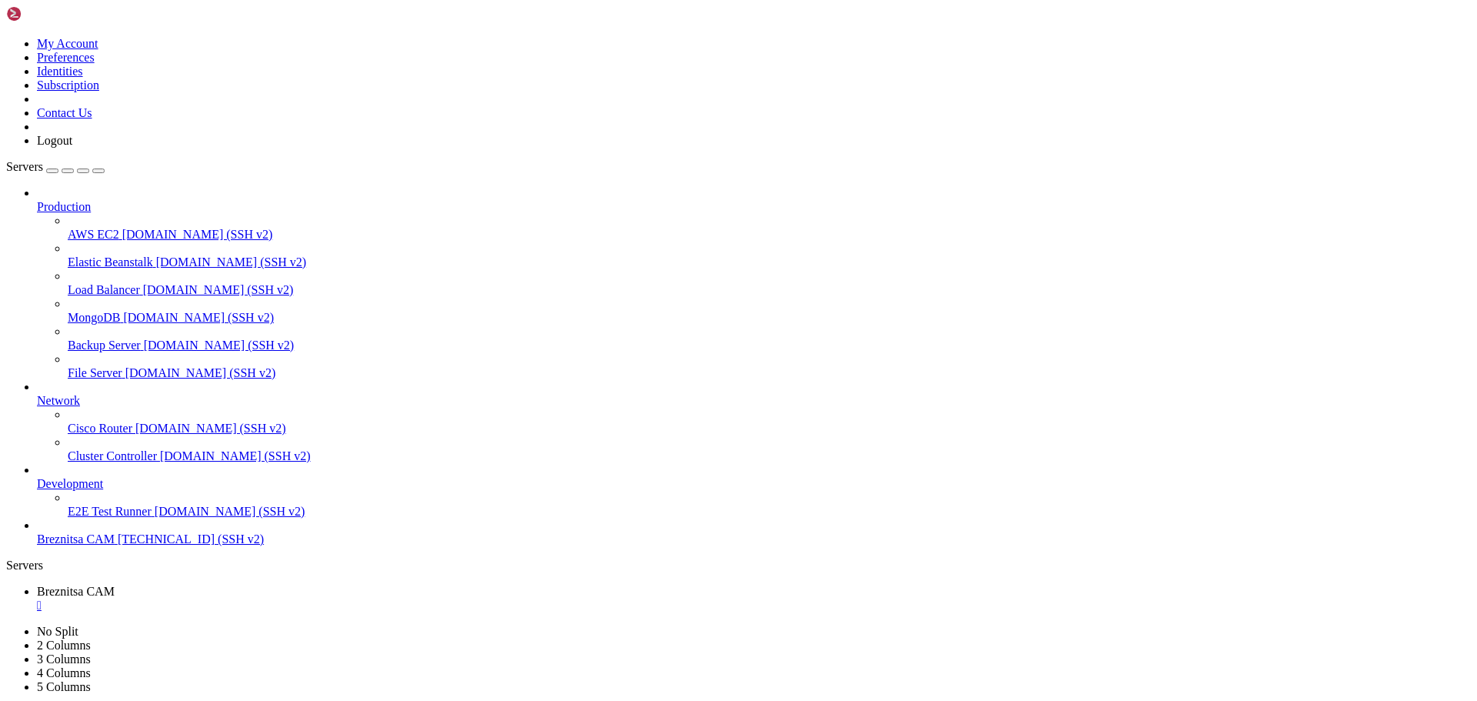
drag, startPoint x: 554, startPoint y: 1434, endPoint x: 531, endPoint y: 1432, distance: 23.2
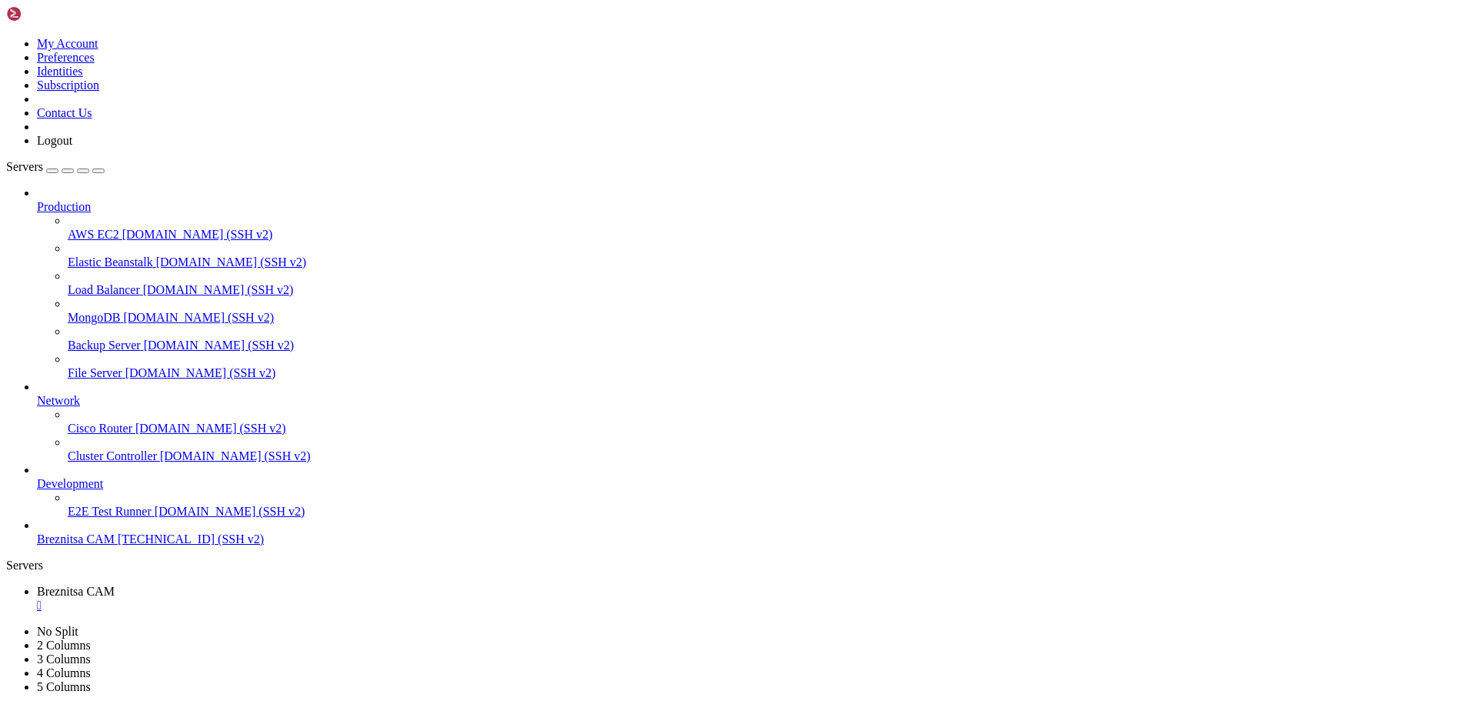
drag, startPoint x: 602, startPoint y: 1448, endPoint x: 558, endPoint y: 1448, distance: 43.1
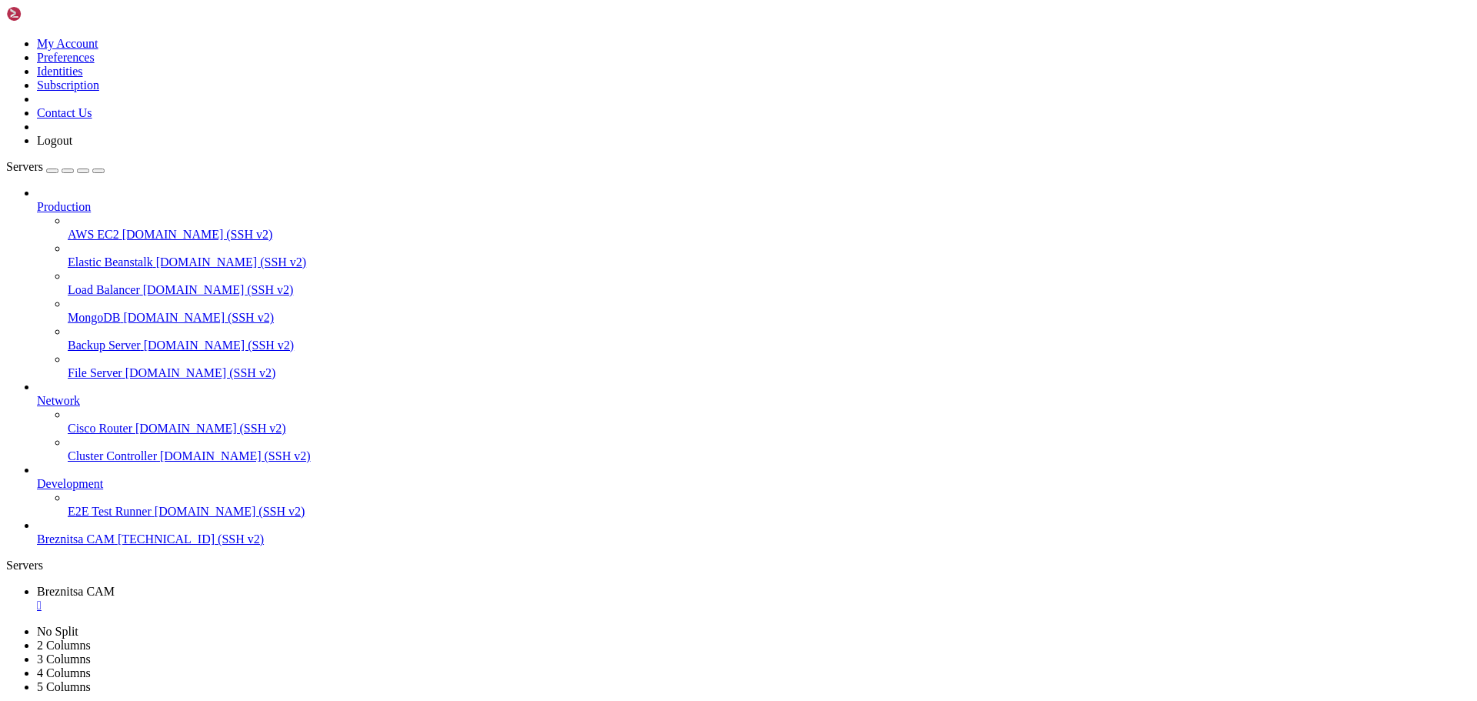
drag, startPoint x: 562, startPoint y: 1438, endPoint x: 519, endPoint y: 1434, distance: 43.2
